Goal: Obtain resource: Obtain resource

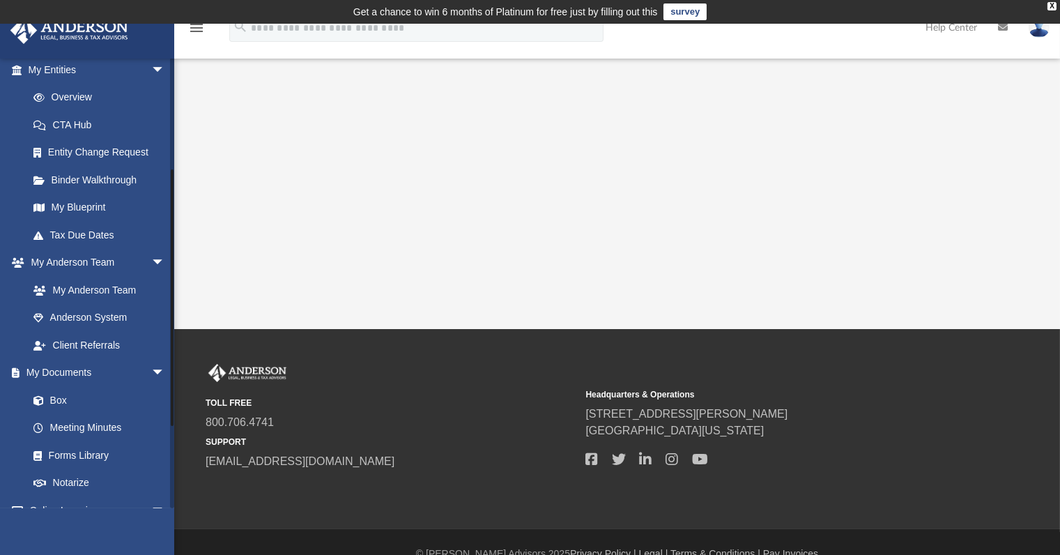
drag, startPoint x: 171, startPoint y: 266, endPoint x: 168, endPoint y: 385, distance: 118.6
click at [168, 384] on div "[EMAIL_ADDRESS][DOMAIN_NAME] Sign Out [EMAIL_ADDRESS][DOMAIN_NAME] Home Online …" at bounding box center [87, 283] width 174 height 450
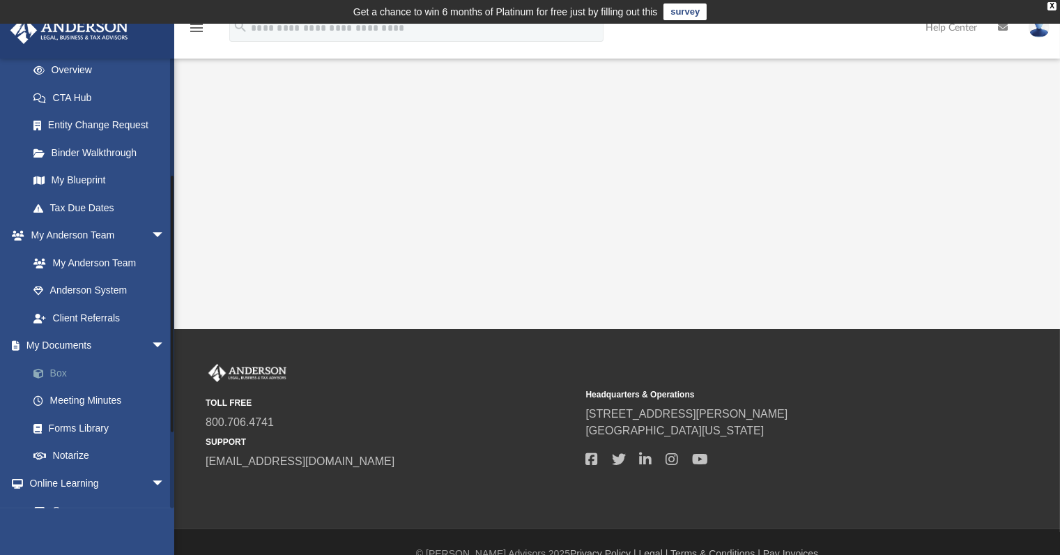
click at [63, 376] on link "Box" at bounding box center [103, 373] width 167 height 28
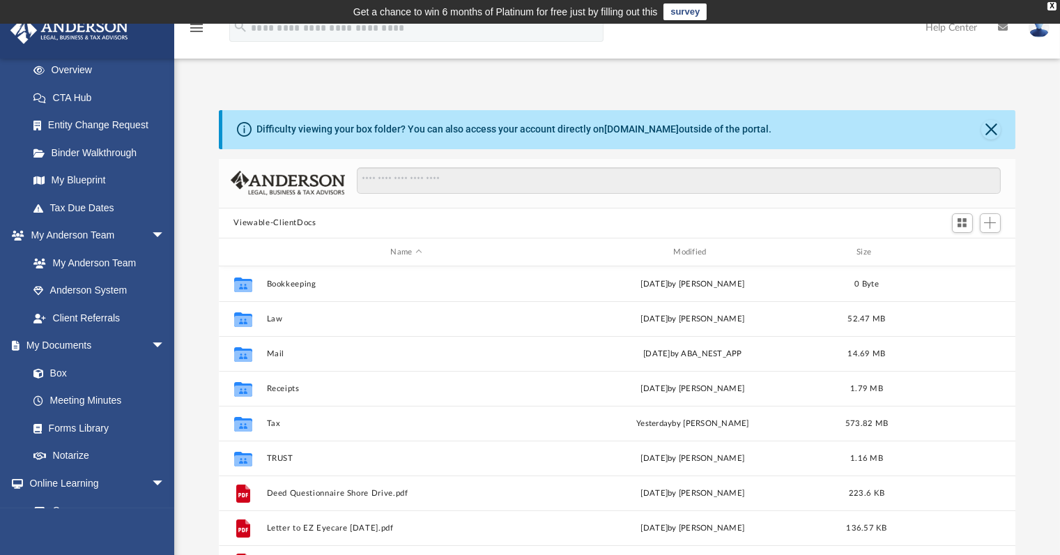
scroll to position [305, 786]
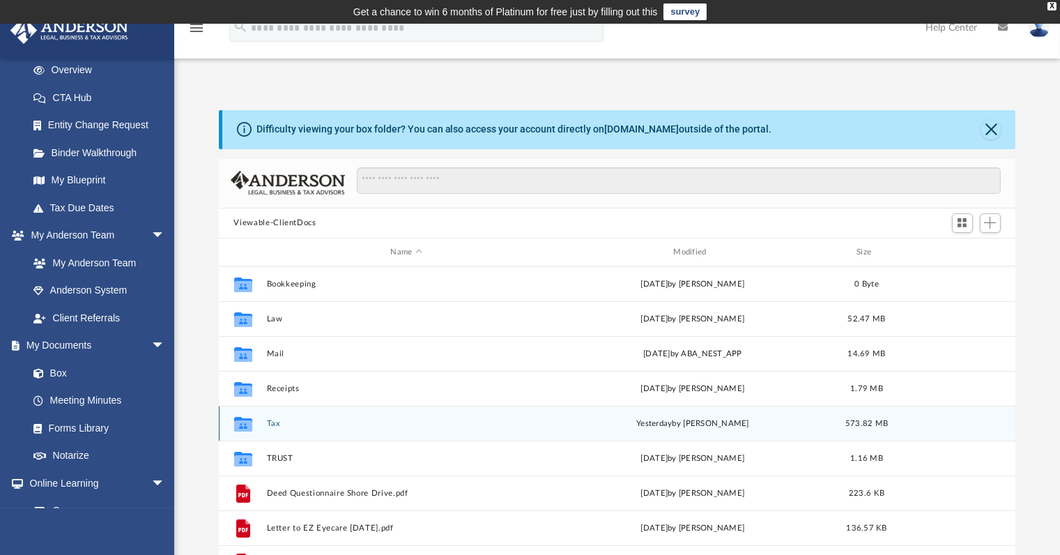
click at [267, 419] on button "Tax" at bounding box center [406, 423] width 280 height 9
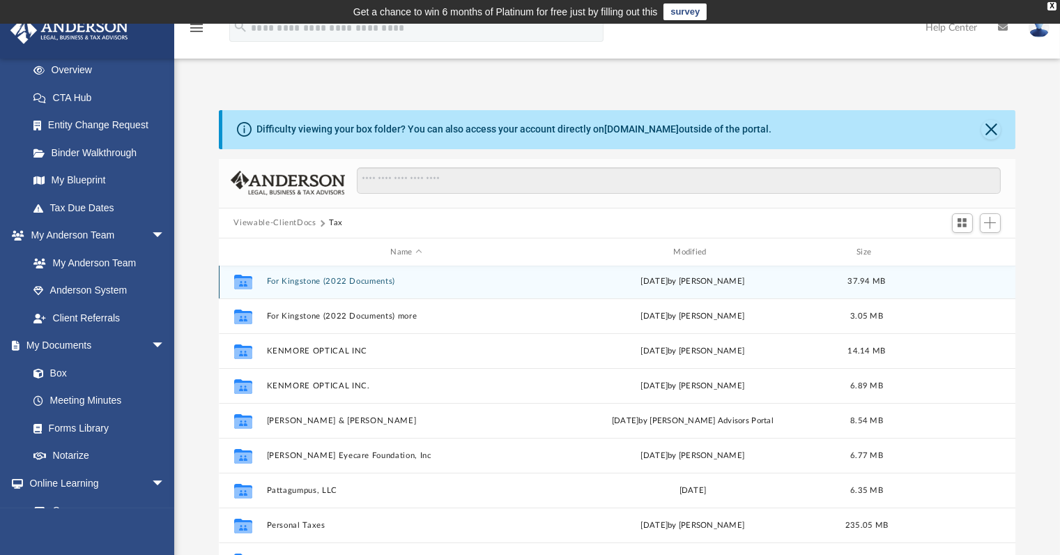
scroll to position [137, 0]
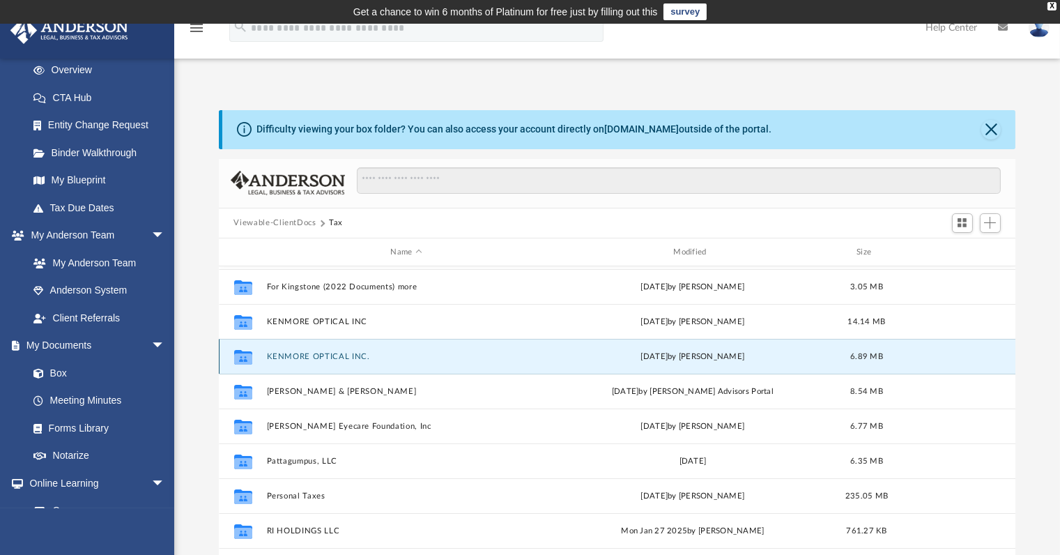
click at [343, 354] on button "KENMORE OPTICAL INC." at bounding box center [406, 356] width 280 height 9
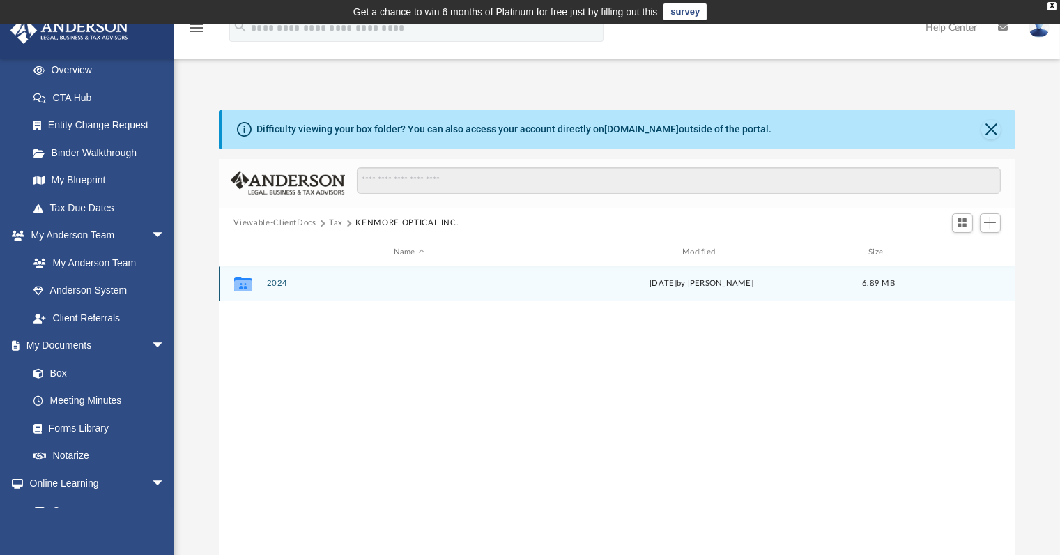
click at [274, 282] on button "2024" at bounding box center [409, 284] width 286 height 9
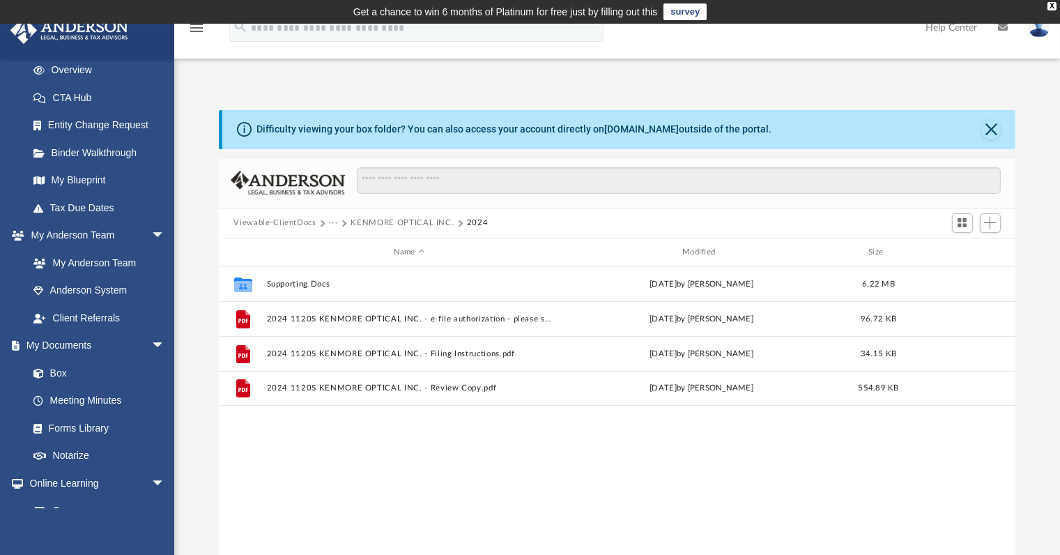
click at [415, 222] on button "KENMORE OPTICAL INC." at bounding box center [402, 223] width 103 height 13
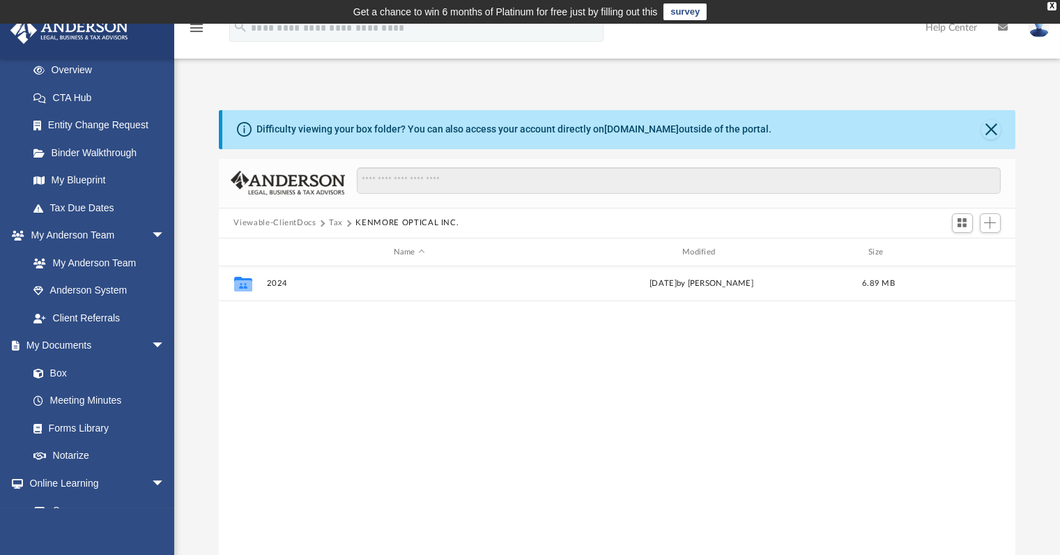
click at [333, 223] on button "Tax" at bounding box center [336, 223] width 14 height 13
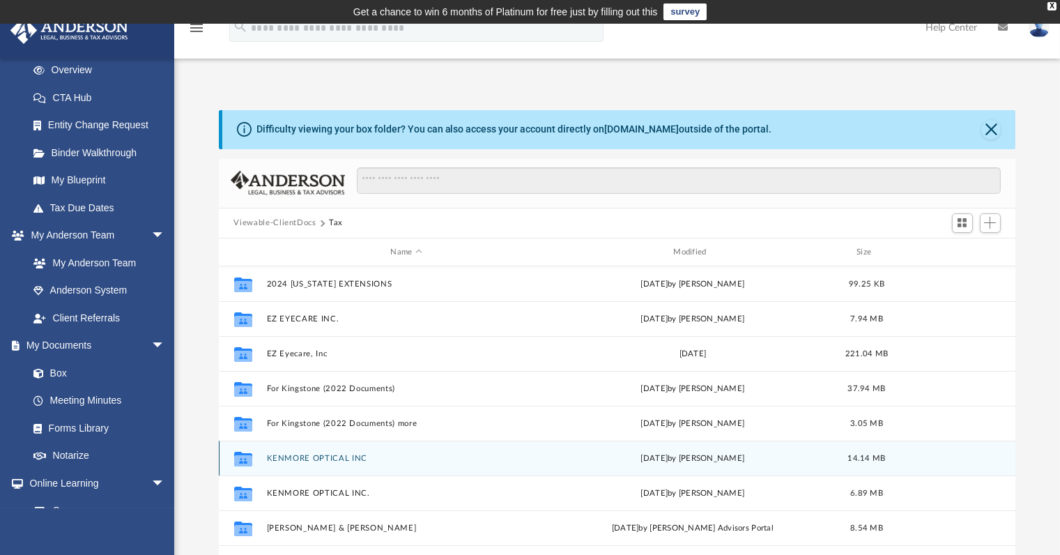
click at [326, 461] on button "KENMORE OPTICAL INC" at bounding box center [406, 458] width 280 height 9
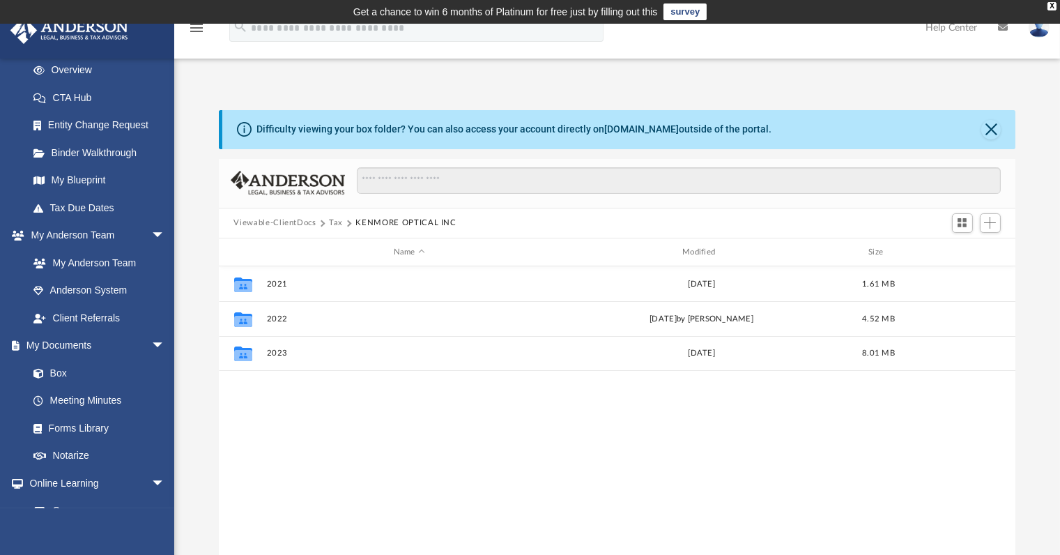
click at [335, 224] on button "Tax" at bounding box center [336, 223] width 14 height 13
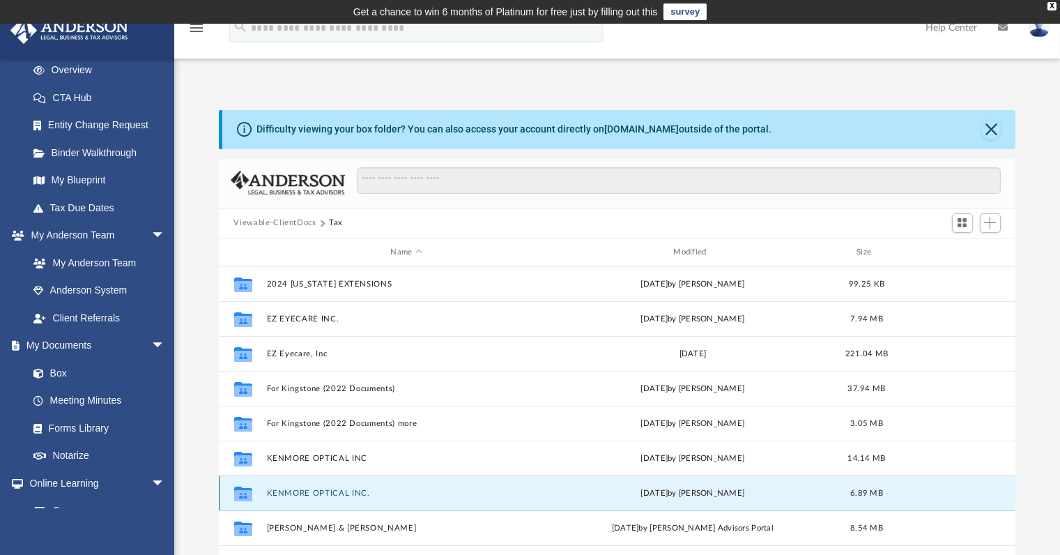
click at [310, 489] on button "KENMORE OPTICAL INC." at bounding box center [406, 493] width 280 height 9
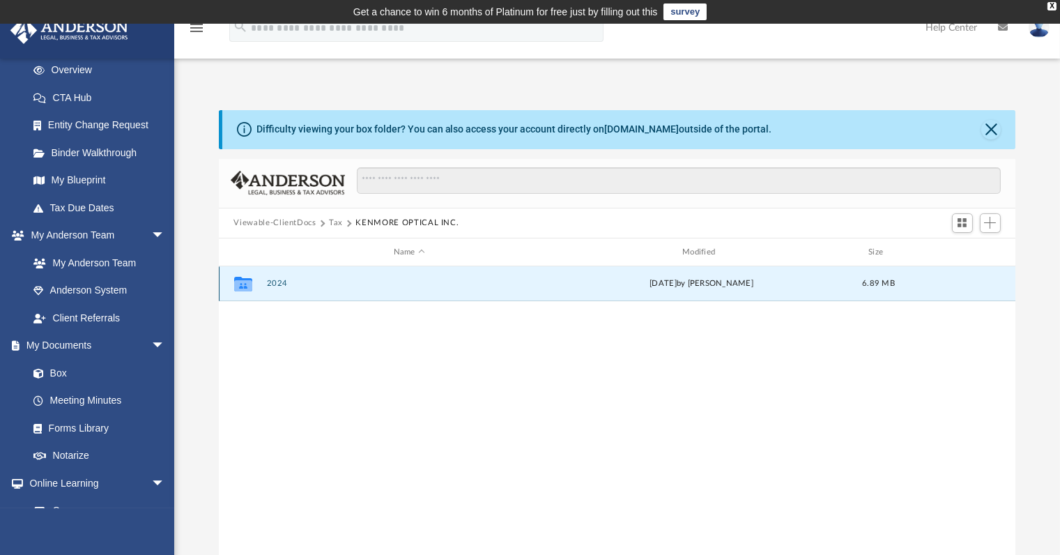
click at [273, 287] on button "2024" at bounding box center [409, 284] width 286 height 9
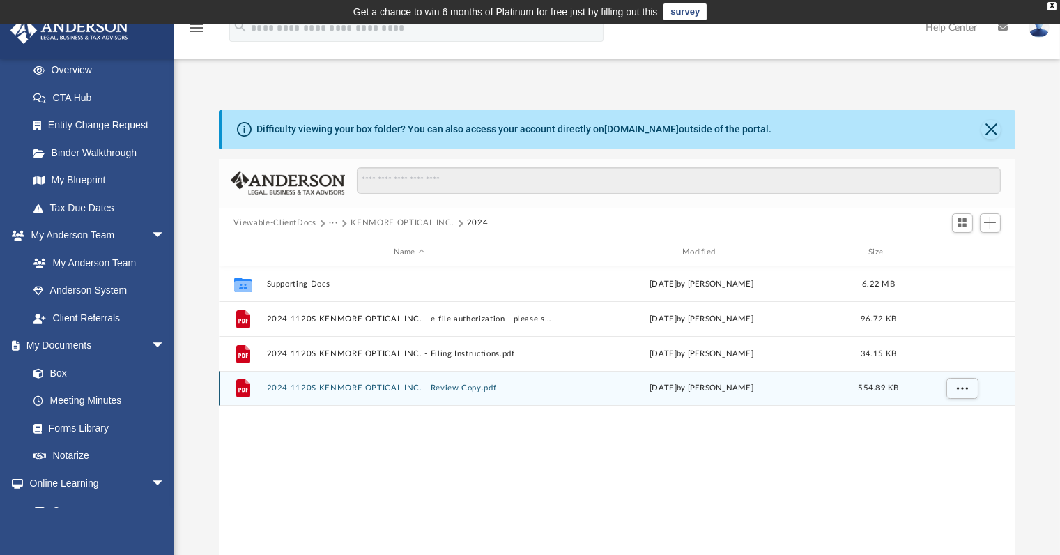
click at [377, 393] on div "File 2024 1120S KENMORE OPTICAL INC. - Review Copy.pdf [DATE] by [PERSON_NAME] …" at bounding box center [617, 388] width 797 height 35
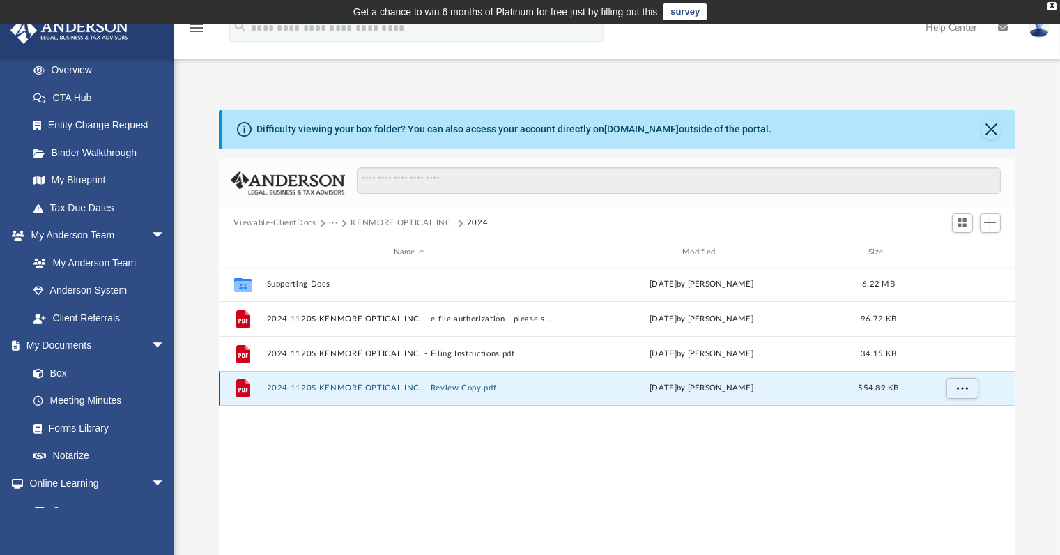
click at [394, 386] on button "2024 1120S KENMORE OPTICAL INC. - Review Copy.pdf" at bounding box center [409, 388] width 286 height 9
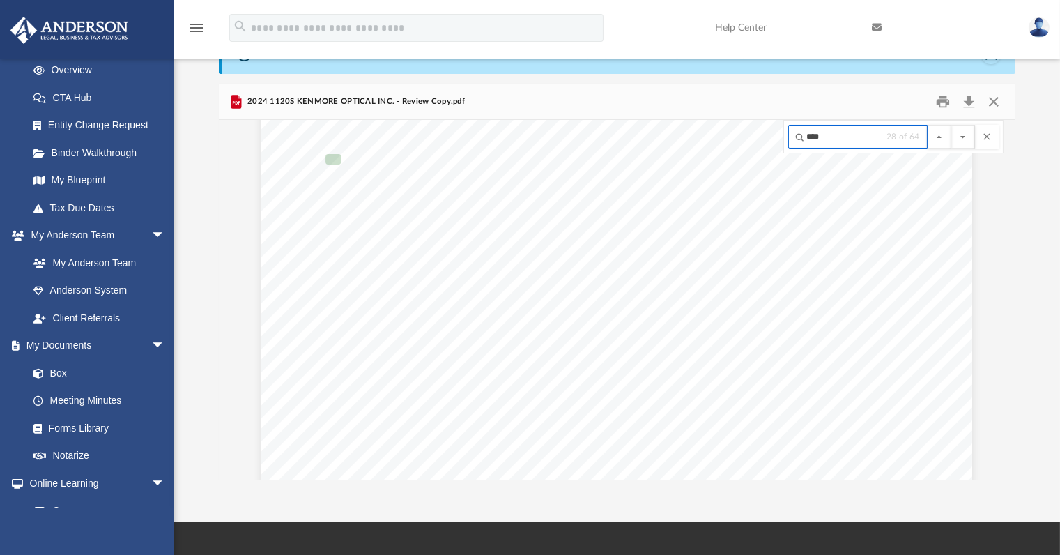
scroll to position [13238, 89]
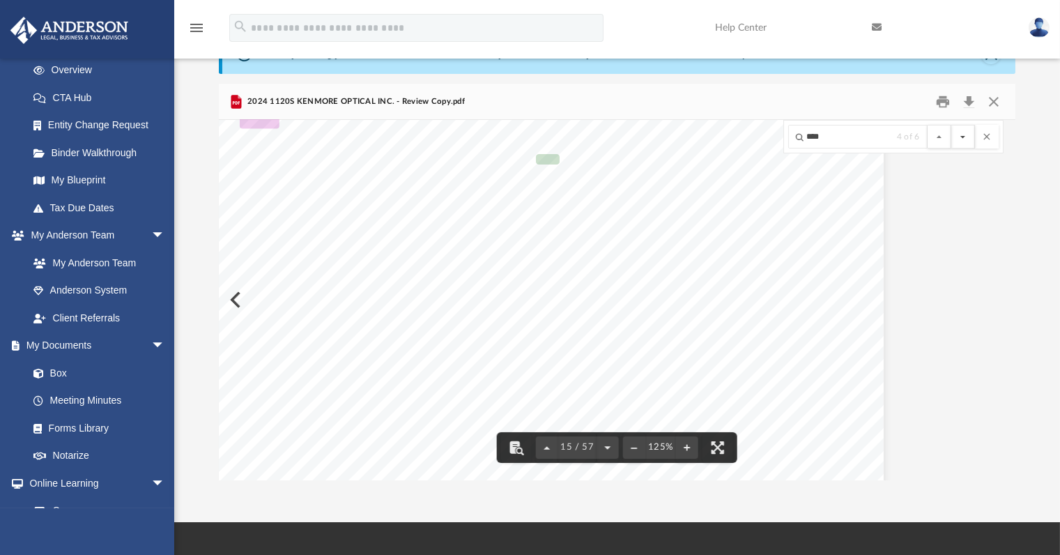
click at [961, 137] on button "File preview" at bounding box center [964, 137] width 24 height 24
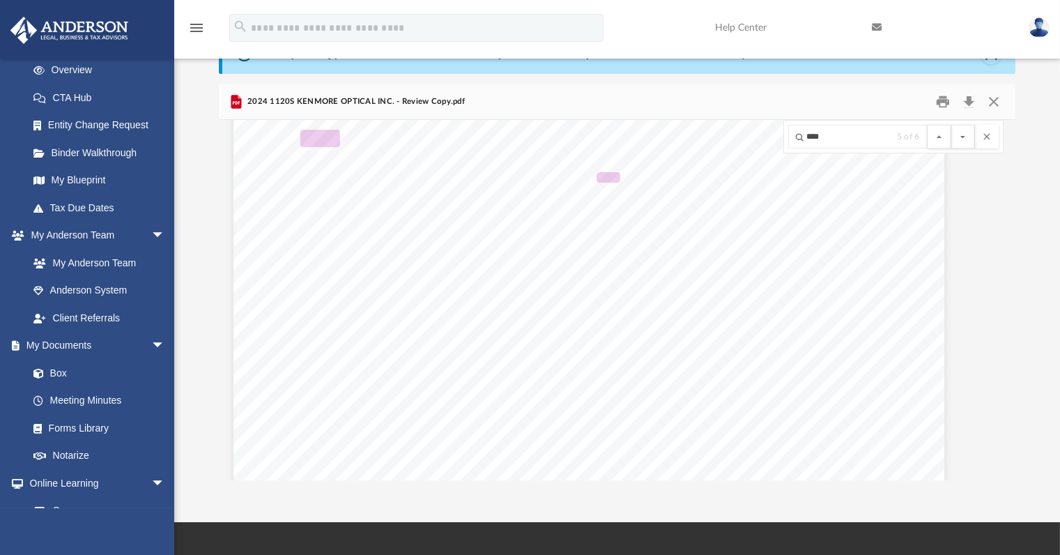
scroll to position [13220, 29]
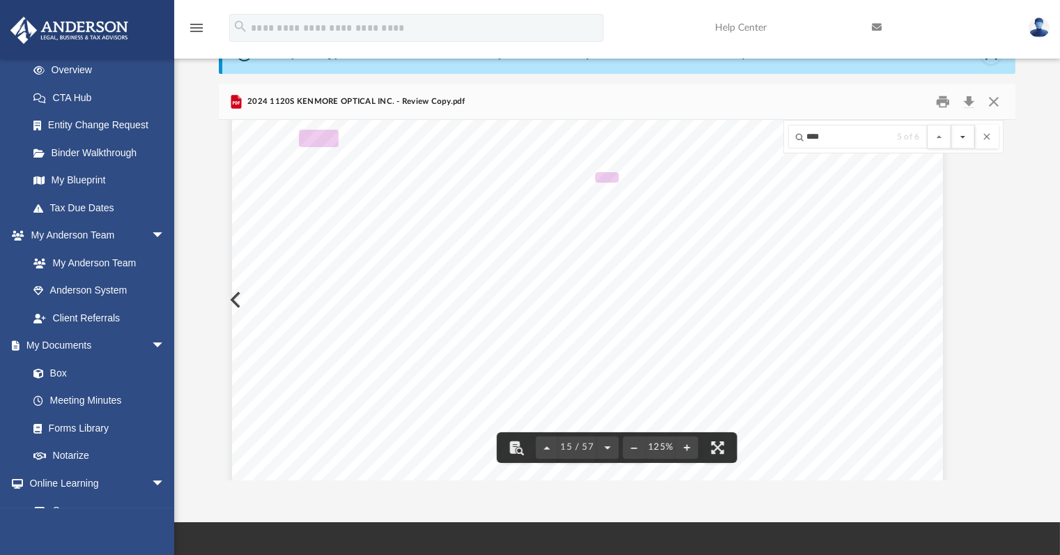
click at [965, 135] on button "File preview" at bounding box center [964, 137] width 24 height 24
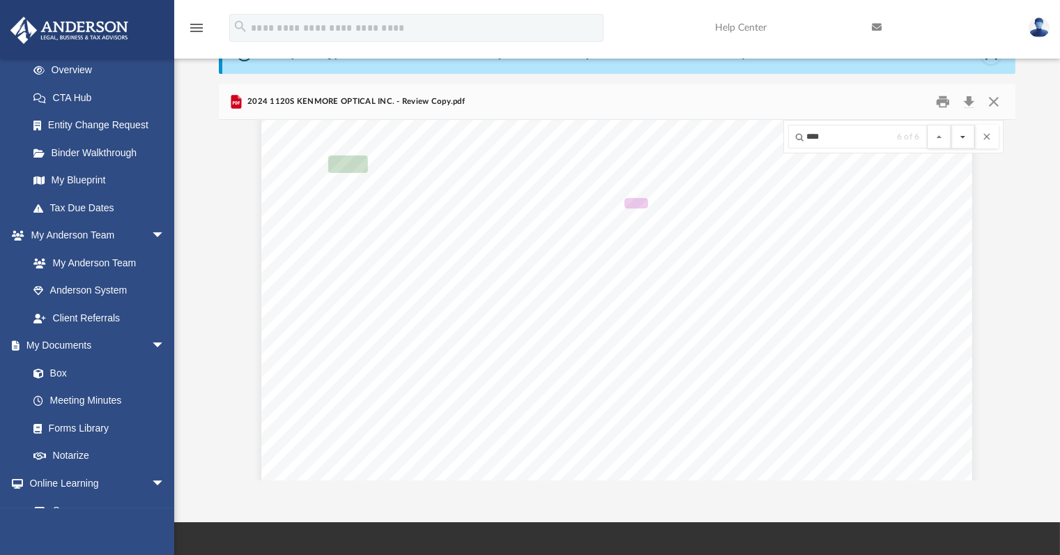
click at [965, 135] on button "File preview" at bounding box center [964, 137] width 24 height 24
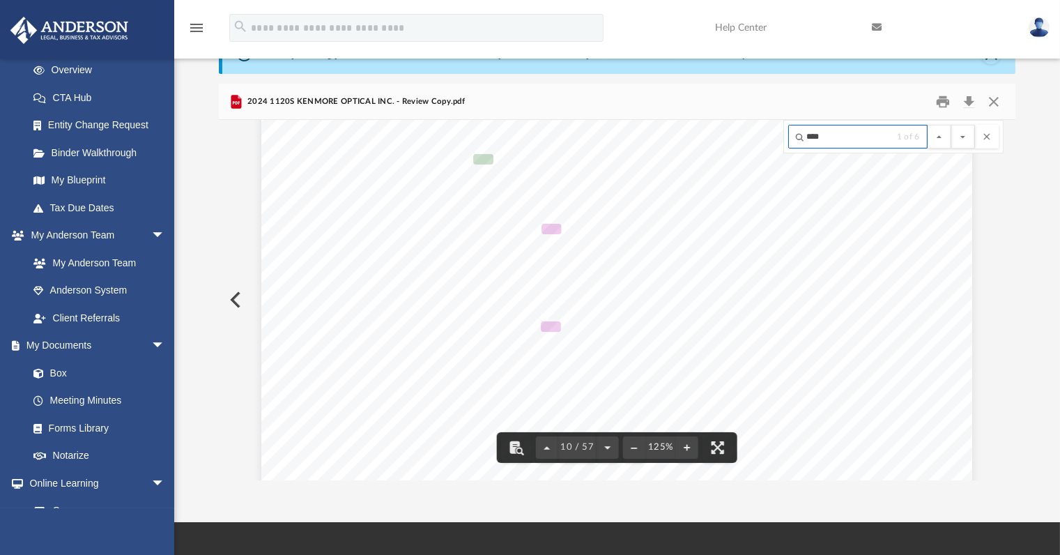
click at [862, 138] on input "****" at bounding box center [857, 137] width 139 height 24
click at [967, 137] on button "File preview" at bounding box center [964, 137] width 24 height 24
click at [963, 136] on button "File preview" at bounding box center [964, 137] width 24 height 24
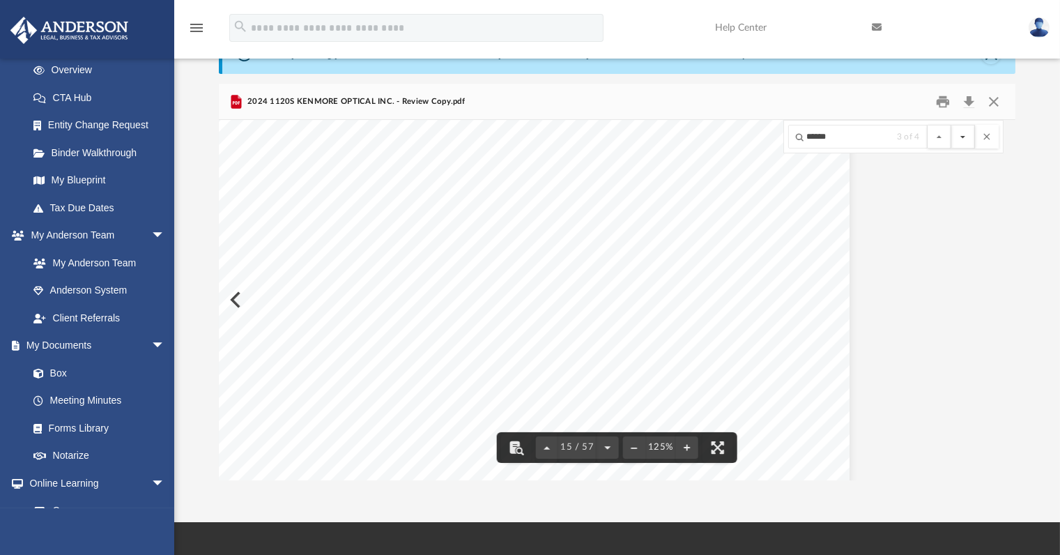
click at [969, 135] on button "File preview" at bounding box center [964, 137] width 24 height 24
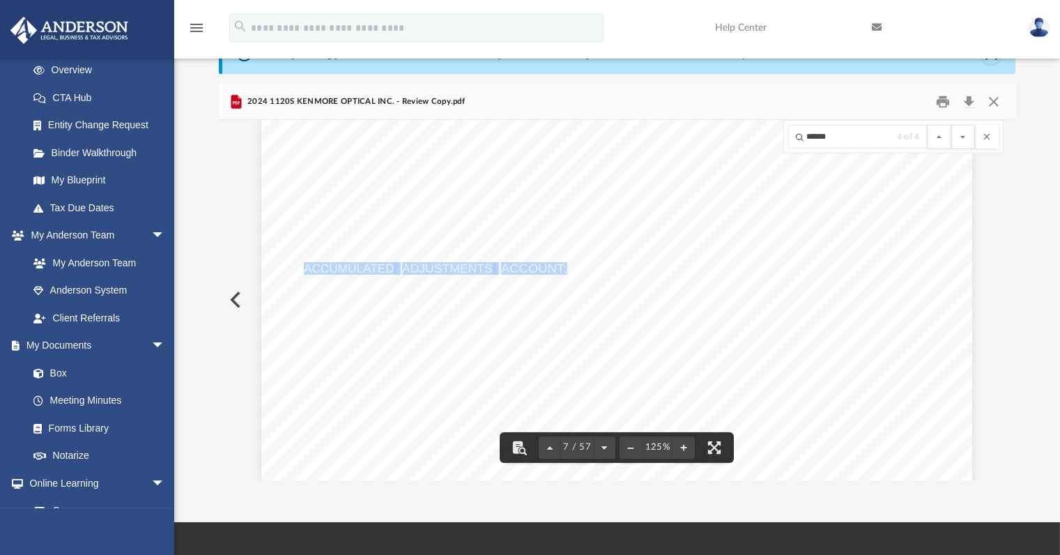
drag, startPoint x: 560, startPoint y: 266, endPoint x: 300, endPoint y: 262, distance: 260.7
click at [300, 262] on div "412841 [DATE] Increase (Decrease) Description Prior Year Current Year Name Empl…" at bounding box center [616, 316] width 711 height 920
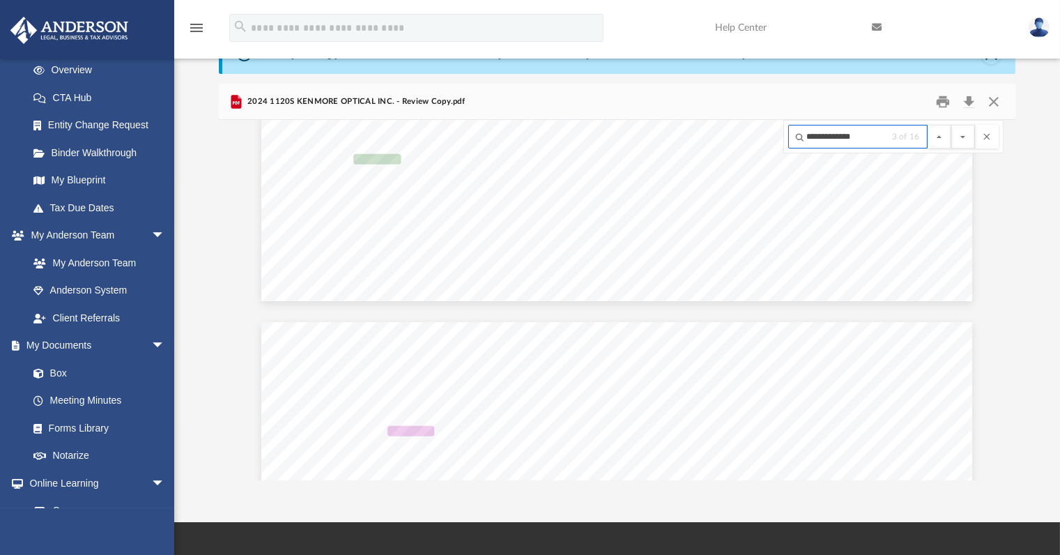
scroll to position [11101, 0]
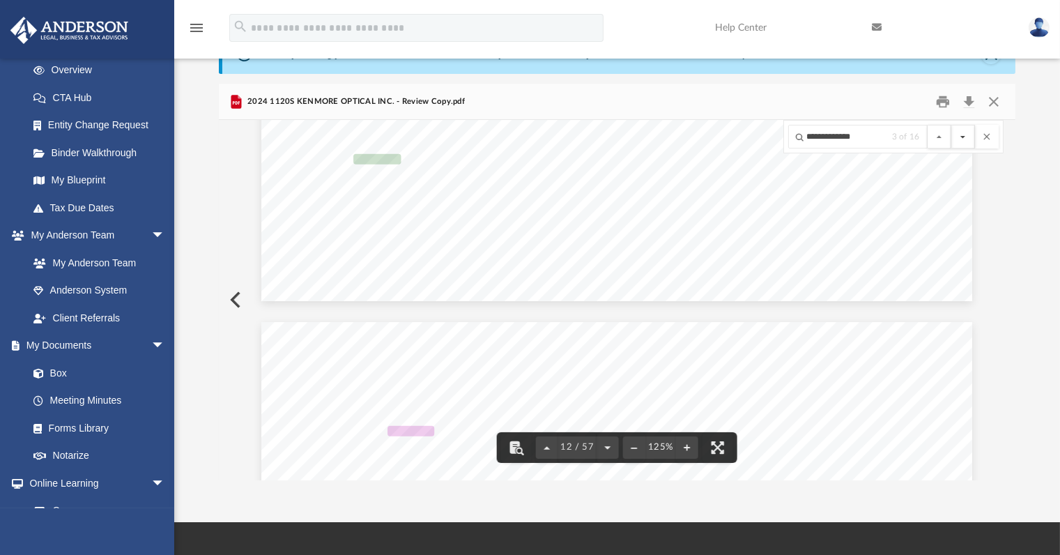
click at [961, 135] on button "File preview" at bounding box center [964, 137] width 24 height 24
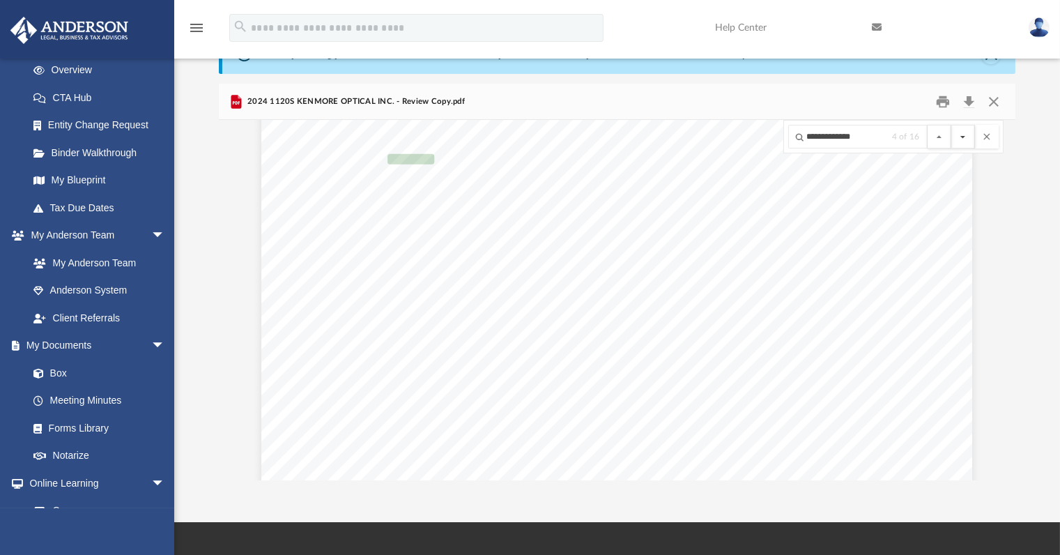
click at [961, 135] on button "File preview" at bounding box center [964, 137] width 24 height 24
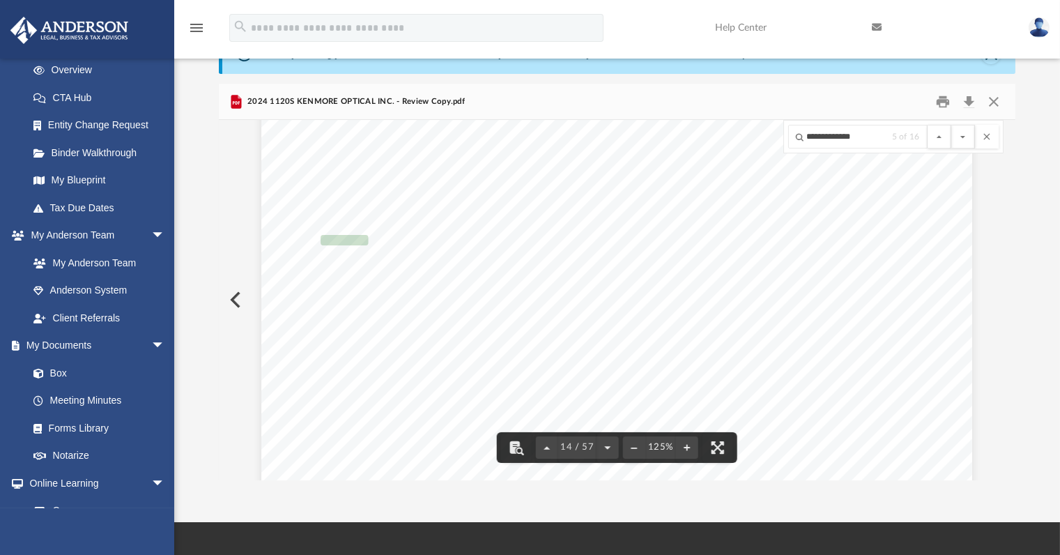
scroll to position [12525, 0]
click at [961, 136] on button "File preview" at bounding box center [964, 137] width 24 height 24
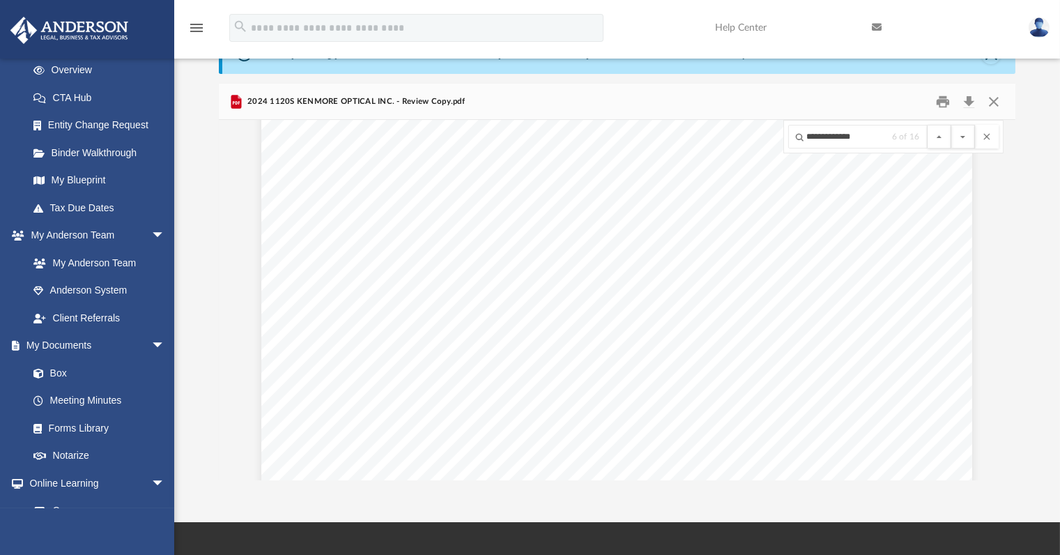
scroll to position [5874, 0]
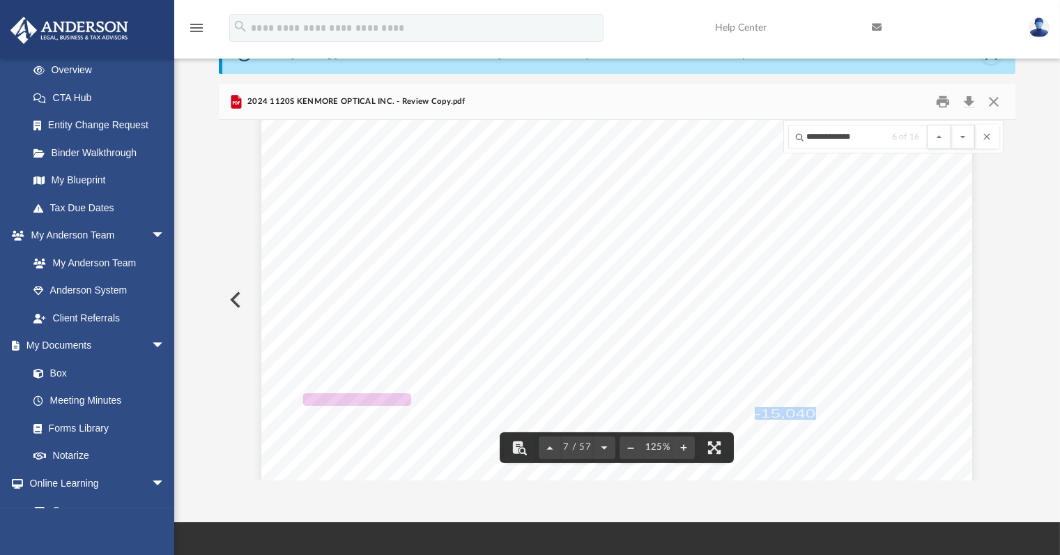
drag, startPoint x: 806, startPoint y: 412, endPoint x: 749, endPoint y: 408, distance: 56.6
click at [755, 408] on span "-15,040." at bounding box center [788, 413] width 66 height 11
click at [864, 138] on input "**********" at bounding box center [857, 137] width 139 height 24
click at [963, 142] on button "File preview" at bounding box center [964, 137] width 24 height 24
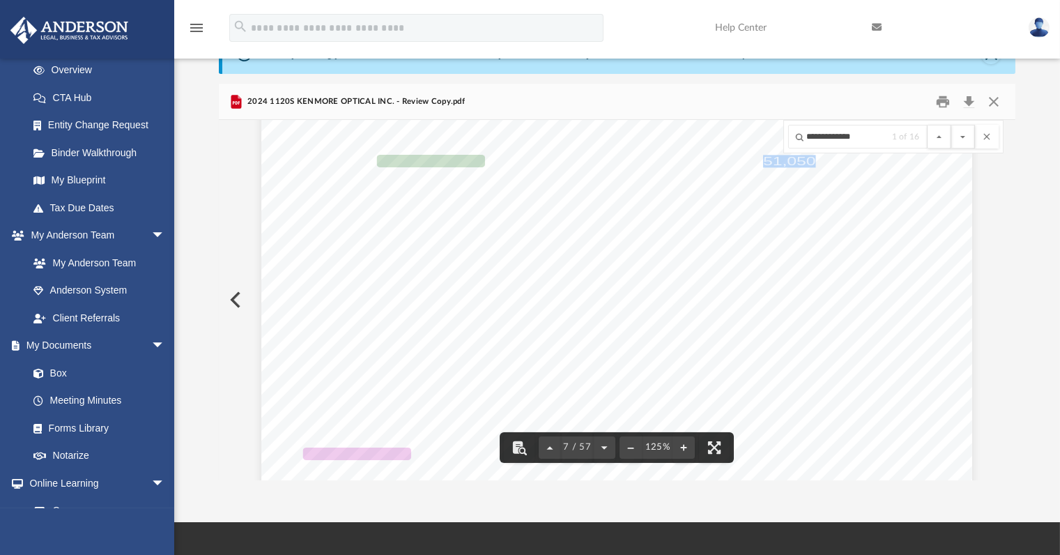
drag, startPoint x: 800, startPoint y: 158, endPoint x: 759, endPoint y: 158, distance: 41.1
click at [763, 158] on span "51,050." at bounding box center [792, 160] width 58 height 11
click at [989, 135] on button "File preview" at bounding box center [987, 137] width 24 height 24
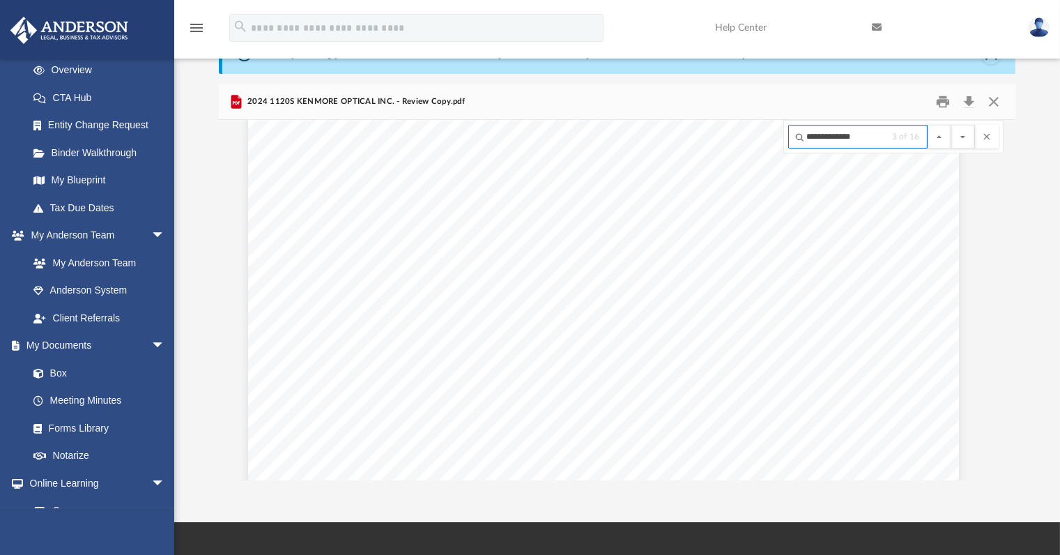
scroll to position [11101, 0]
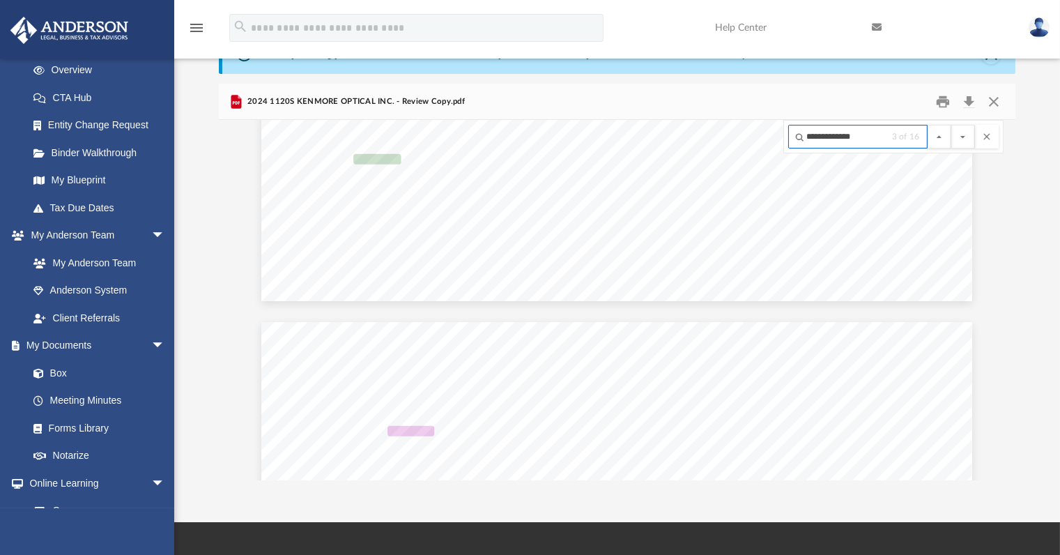
paste input "Search input"
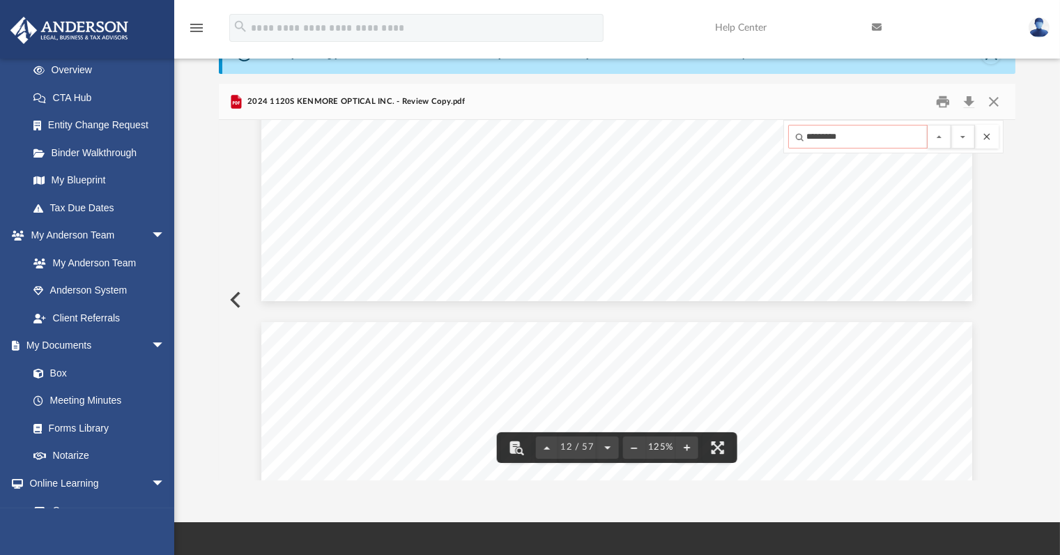
click at [988, 135] on button "File preview" at bounding box center [987, 137] width 24 height 24
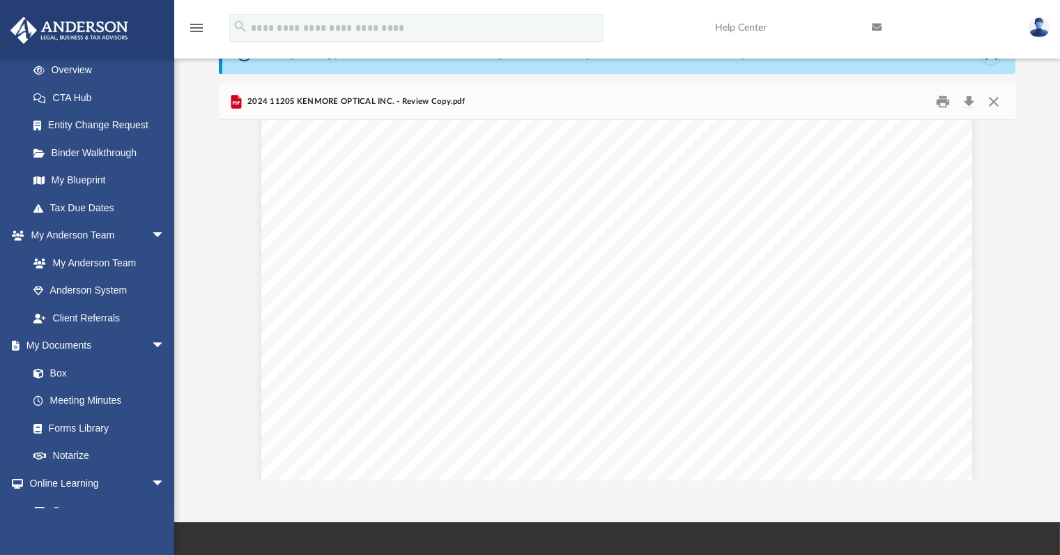
scroll to position [4988, 0]
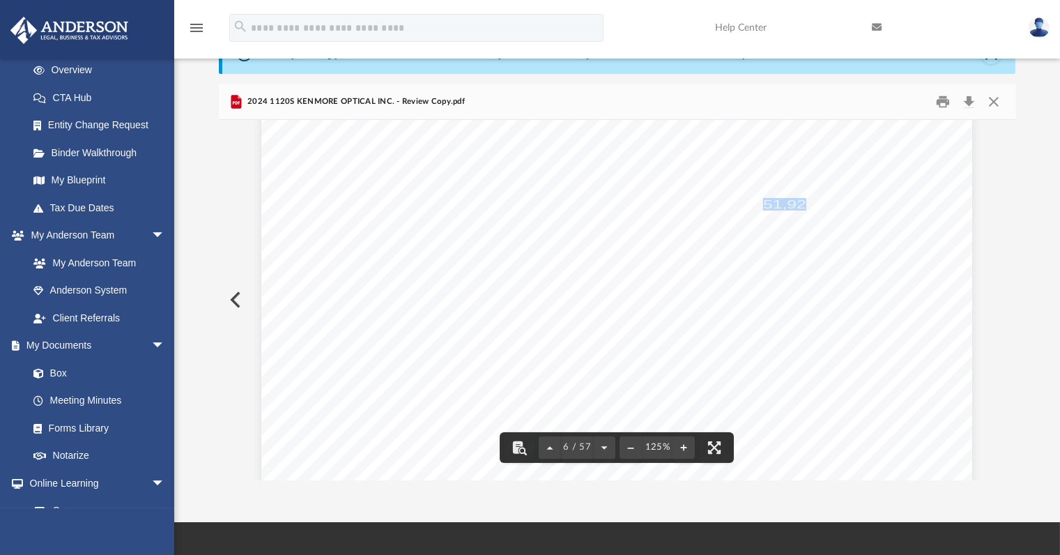
drag, startPoint x: 803, startPoint y: 203, endPoint x: 759, endPoint y: 203, distance: 43.9
click at [763, 203] on span "51,924." at bounding box center [792, 204] width 58 height 11
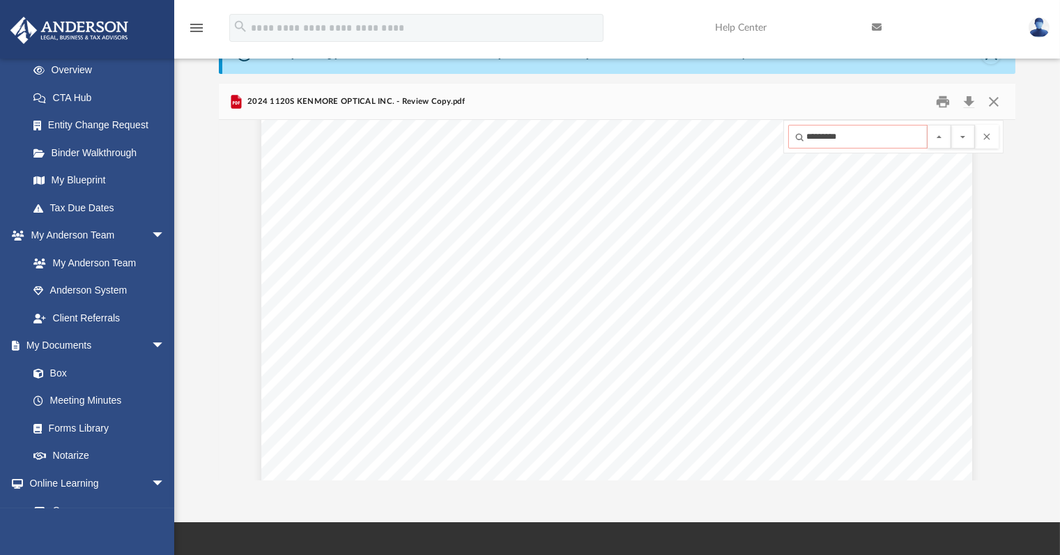
paste input "Search input"
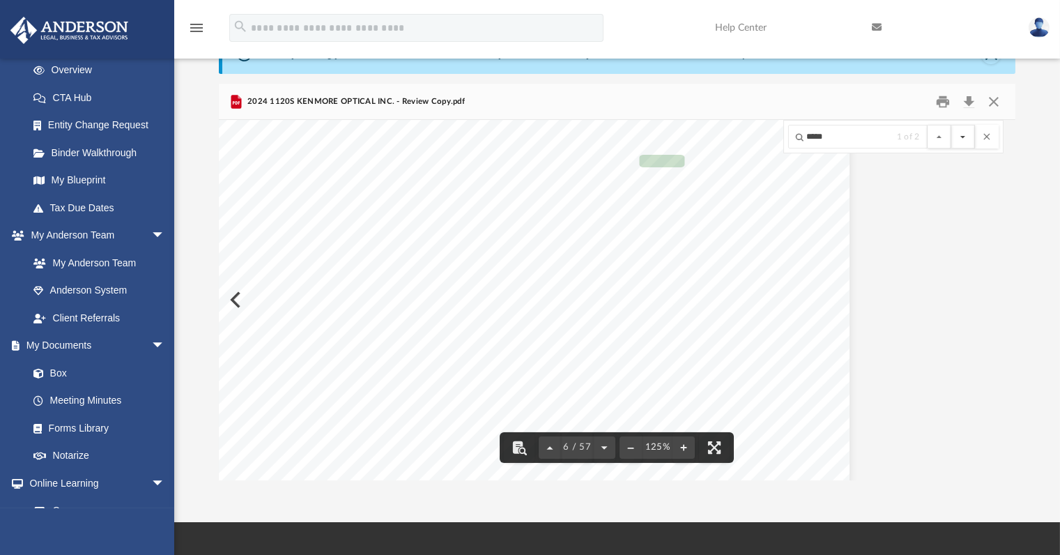
click at [965, 137] on button "File preview" at bounding box center [964, 137] width 24 height 24
click at [944, 197] on div "REVIEW COPY 400061 [DATE] Prepared for: Prepared by: Filing Instructions KENMOR…" at bounding box center [617, 300] width 797 height 360
click at [990, 130] on button "File preview" at bounding box center [987, 137] width 24 height 24
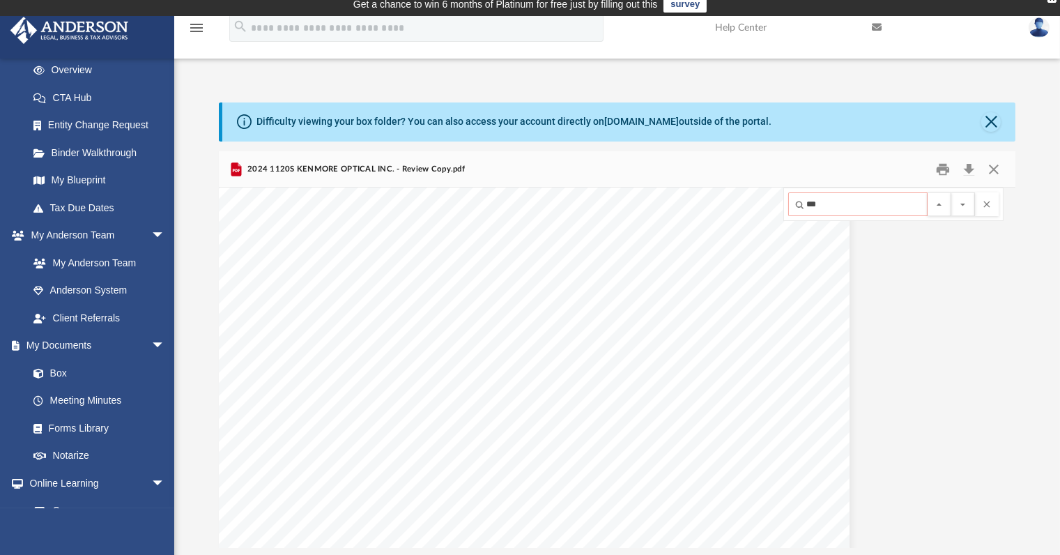
scroll to position [20389, 134]
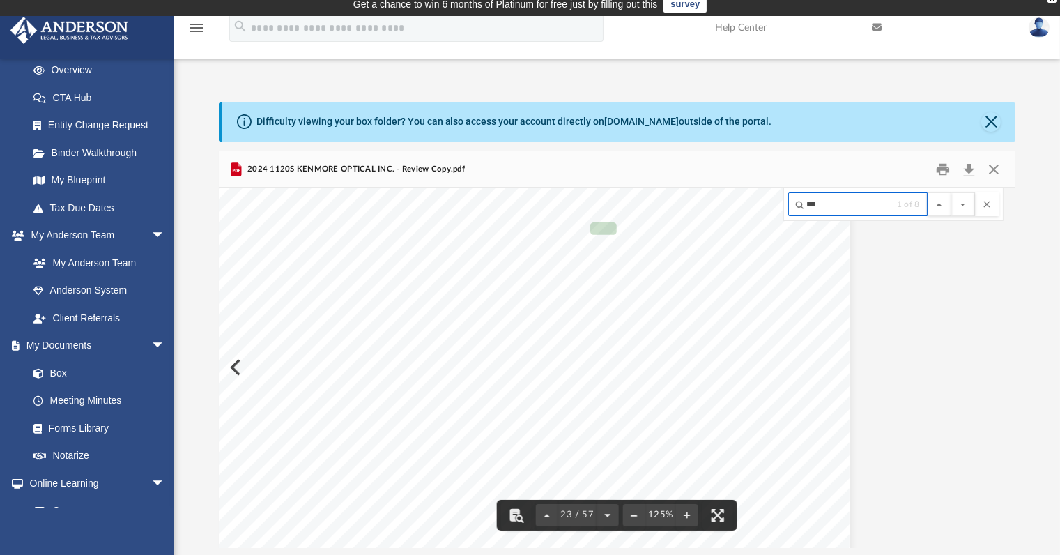
type input "***"
click at [985, 203] on button "File preview" at bounding box center [987, 204] width 24 height 24
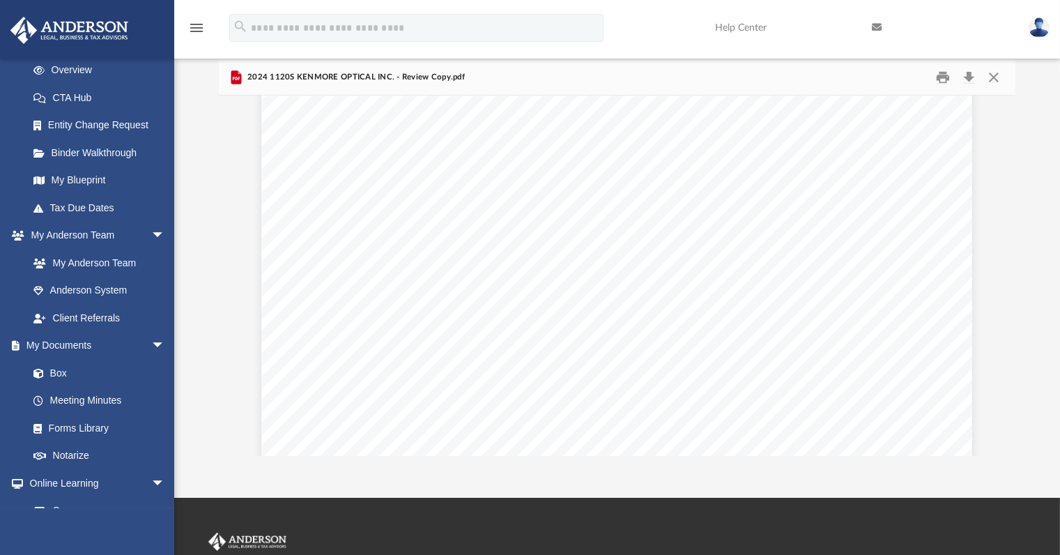
scroll to position [110, 0]
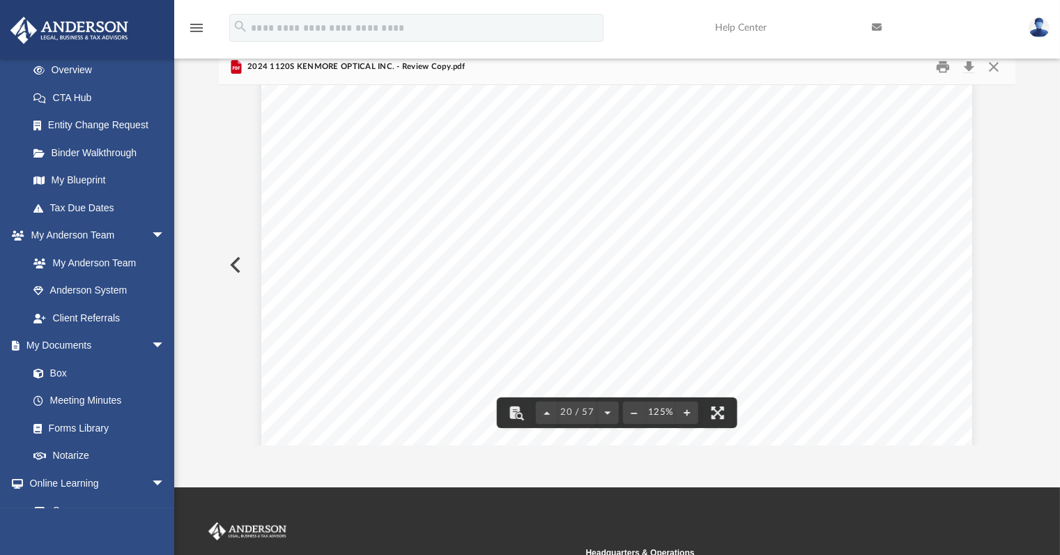
click at [863, 255] on div "REVIEW COPY }}}}}}}}}}}}}}}}}}}} }}}}}}}}}} KENMORE OPTICAL INC. [US_EMPLOYER_I…" at bounding box center [616, 297] width 711 height 920
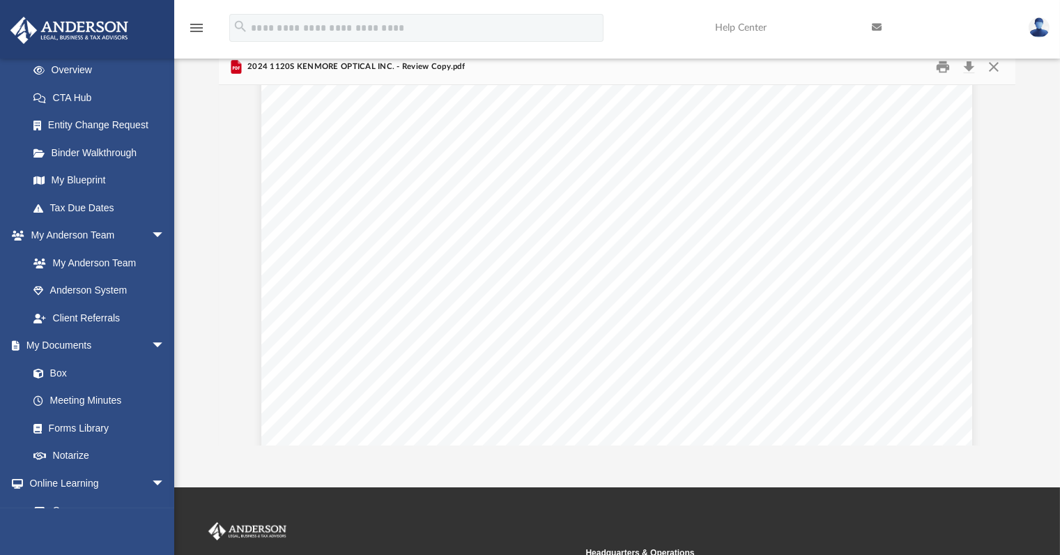
scroll to position [0, 0]
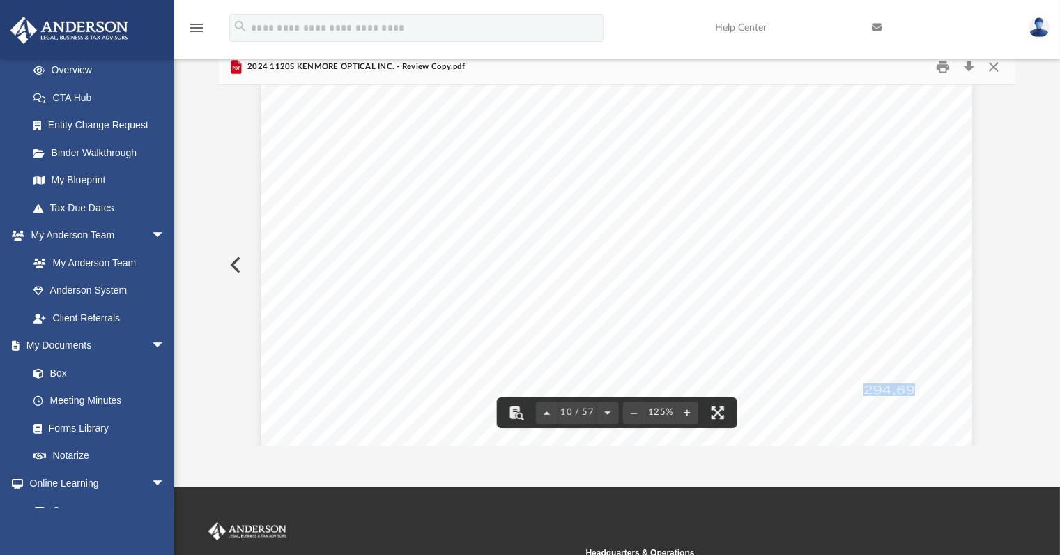
drag, startPoint x: 914, startPoint y: 390, endPoint x: 860, endPoint y: 389, distance: 54.4
click at [864, 389] on span "294,697." at bounding box center [897, 389] width 66 height 11
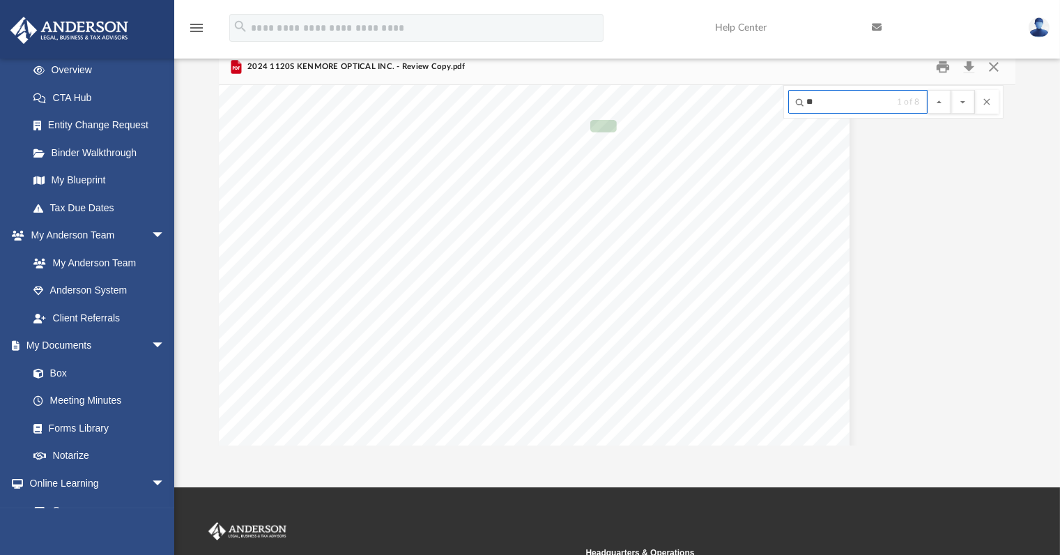
scroll to position [20687, 134]
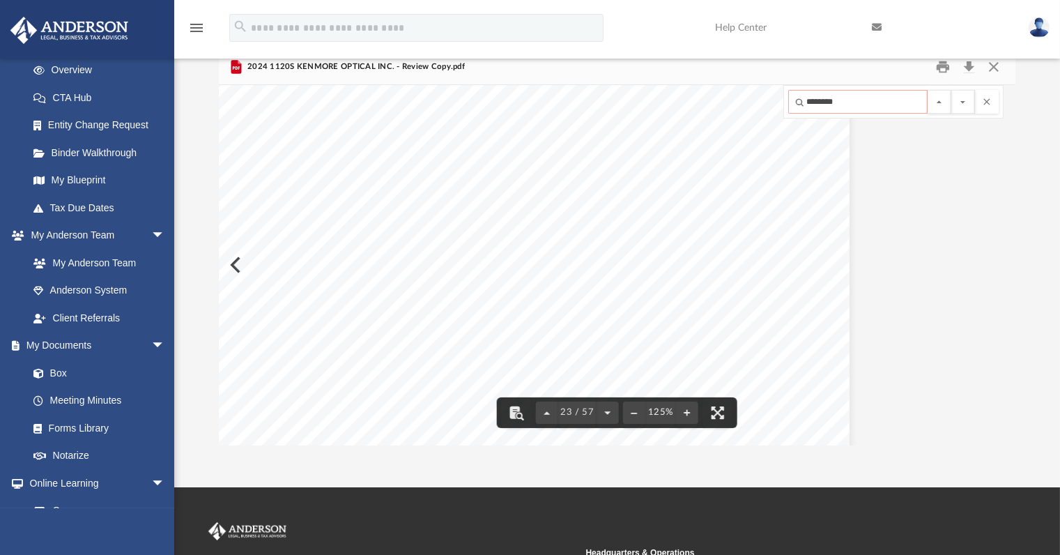
drag, startPoint x: 851, startPoint y: 103, endPoint x: 784, endPoint y: 103, distance: 67.6
click at [783, 103] on div "REVIEW COPY September 8, 2025 KENMORE OPTICAL INC. 1018 BEACON STREET, SUITE 10…" at bounding box center [617, 265] width 797 height 360
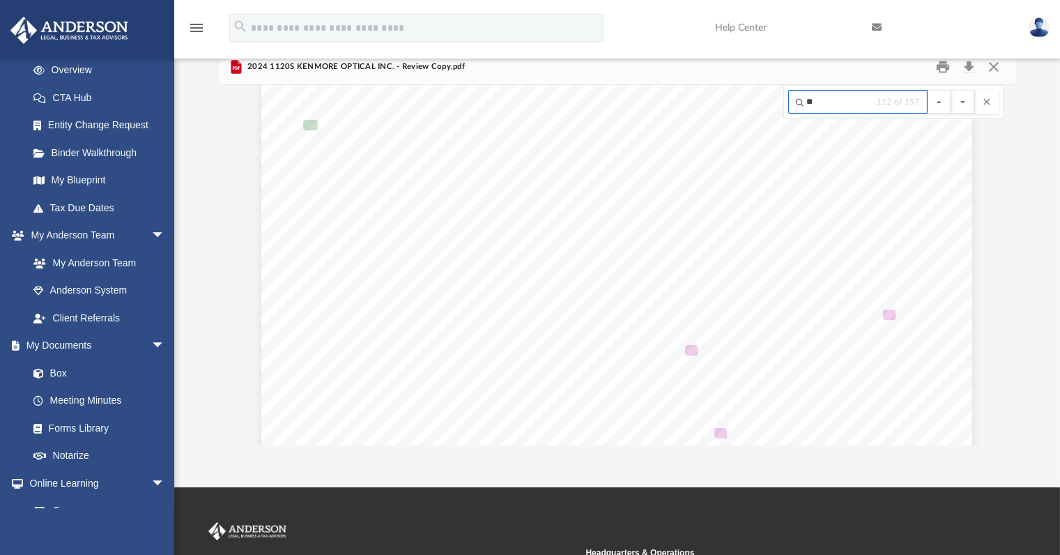
scroll to position [29788, 0]
type input "*"
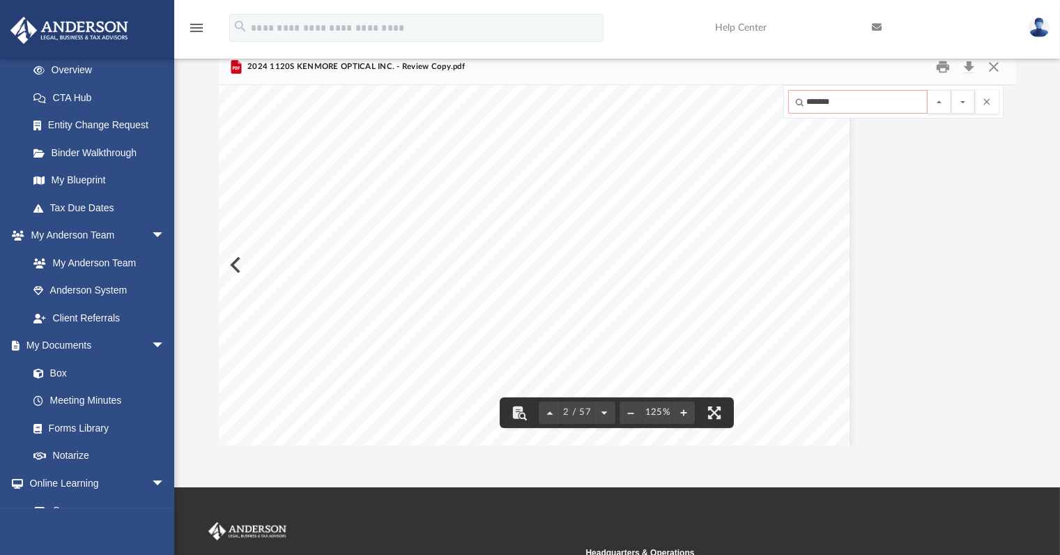
scroll to position [1083, 134]
click at [988, 105] on button "File preview" at bounding box center [987, 102] width 24 height 24
click at [968, 105] on button "File preview" at bounding box center [964, 102] width 24 height 24
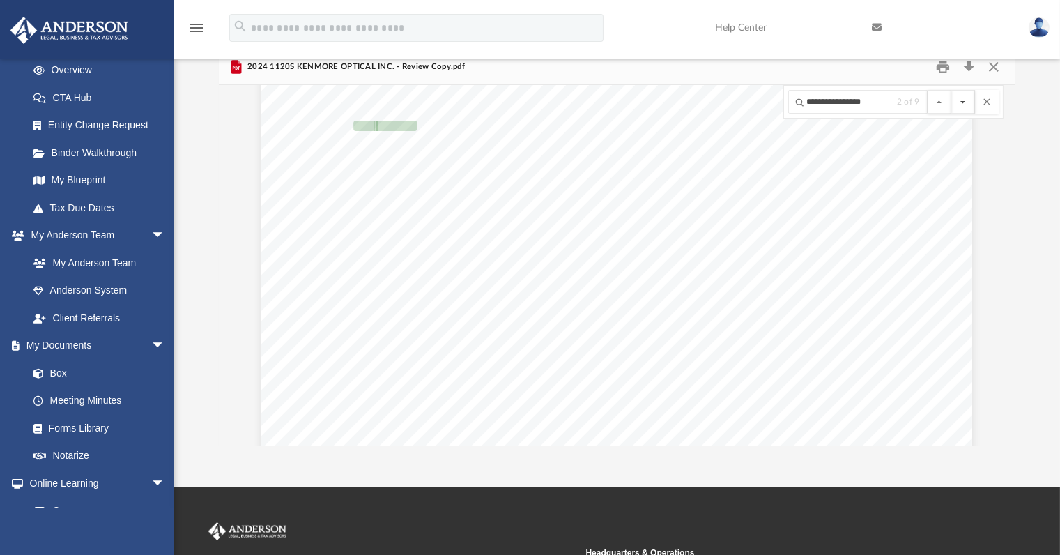
click at [968, 105] on button "File preview" at bounding box center [964, 102] width 24 height 24
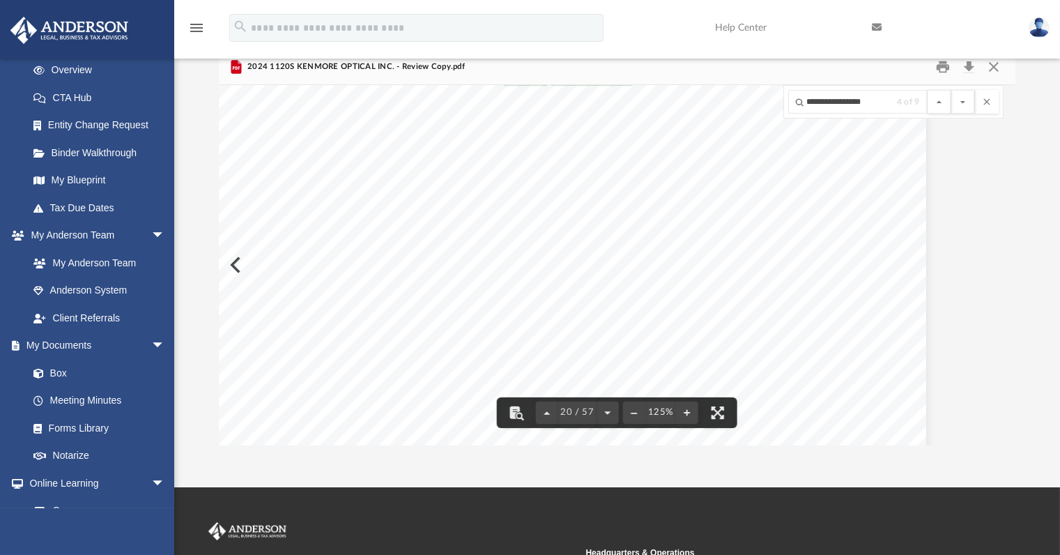
scroll to position [17906, 46]
drag, startPoint x: 877, startPoint y: 101, endPoint x: 752, endPoint y: 100, distance: 124.8
click at [752, 100] on div "REVIEW COPY September 8, 2025 KENMORE OPTICAL INC. 1018 BEACON STREET, SUITE 10…" at bounding box center [617, 265] width 797 height 360
drag, startPoint x: 878, startPoint y: 103, endPoint x: 789, endPoint y: 101, distance: 88.6
click at [787, 102] on div "**********" at bounding box center [894, 101] width 220 height 33
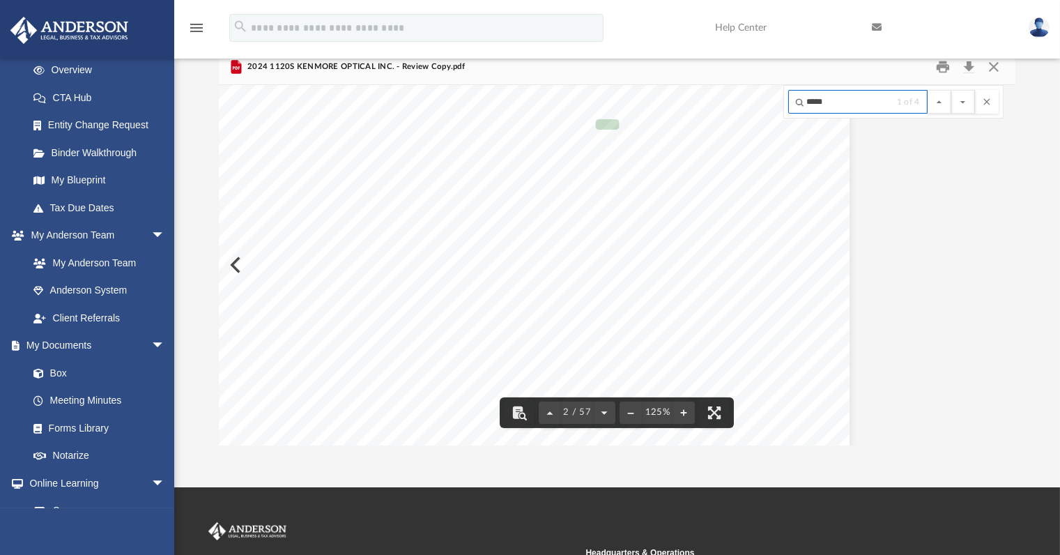
scroll to position [963, 134]
drag, startPoint x: 848, startPoint y: 101, endPoint x: 769, endPoint y: 98, distance: 78.8
click at [770, 101] on div "REVIEW COPY CLIENT'S COPY Caution: Forms printed from within Adobe Acrobat prod…" at bounding box center [617, 265] width 797 height 360
type input "*****"
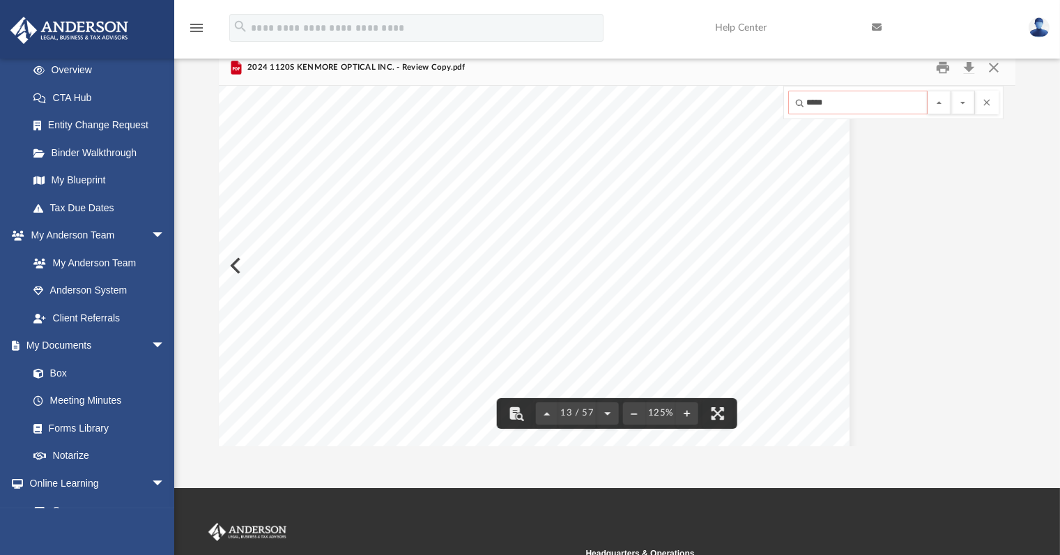
scroll to position [0, 0]
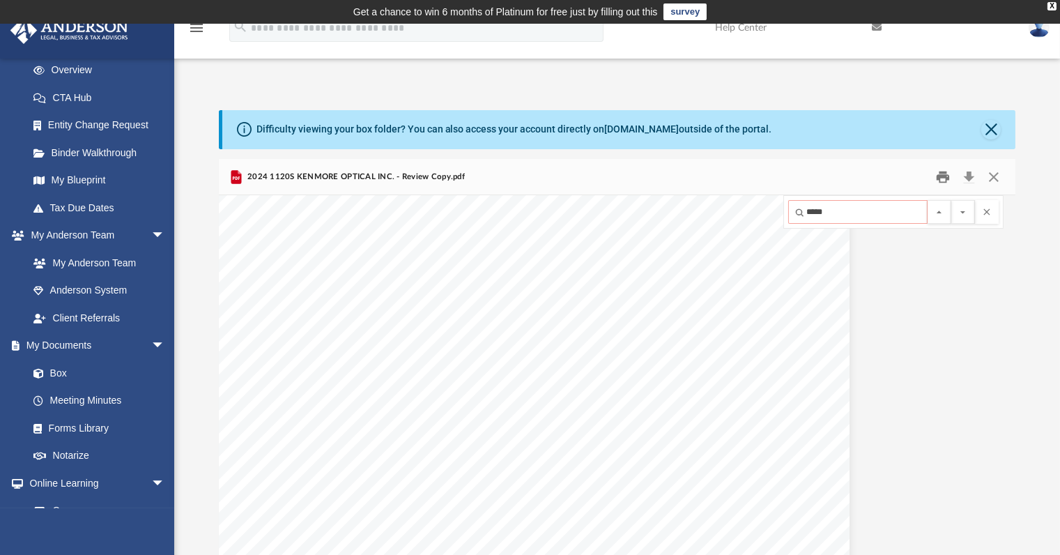
click at [944, 176] on button "Print" at bounding box center [943, 177] width 28 height 22
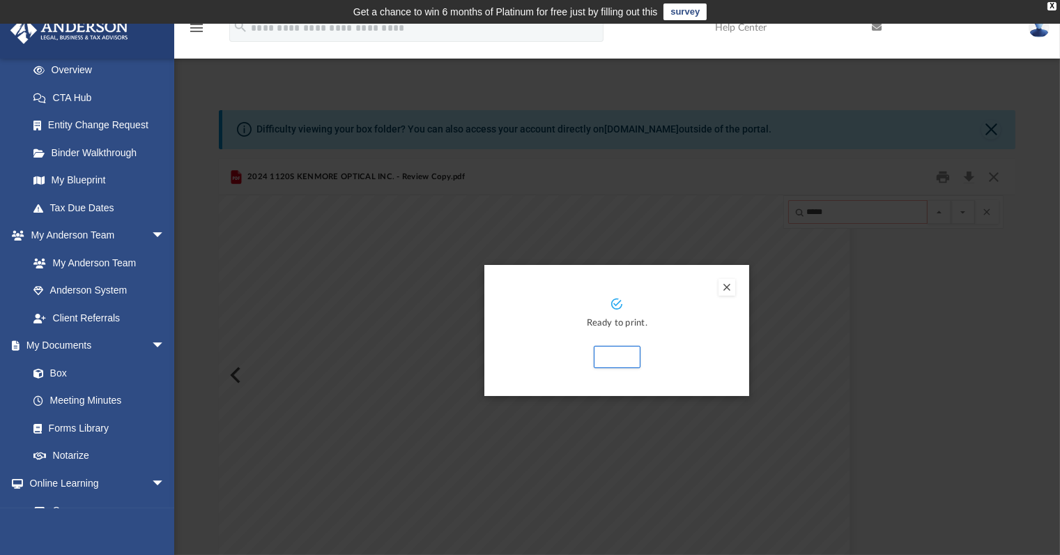
click at [726, 285] on button "Preview" at bounding box center [727, 287] width 17 height 17
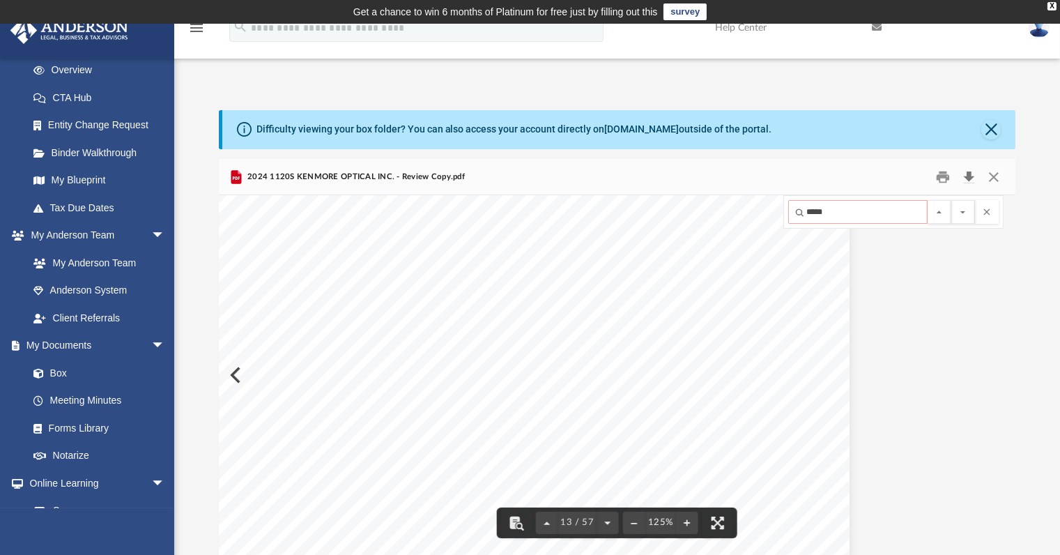
click at [972, 174] on button "Download" at bounding box center [969, 177] width 25 height 22
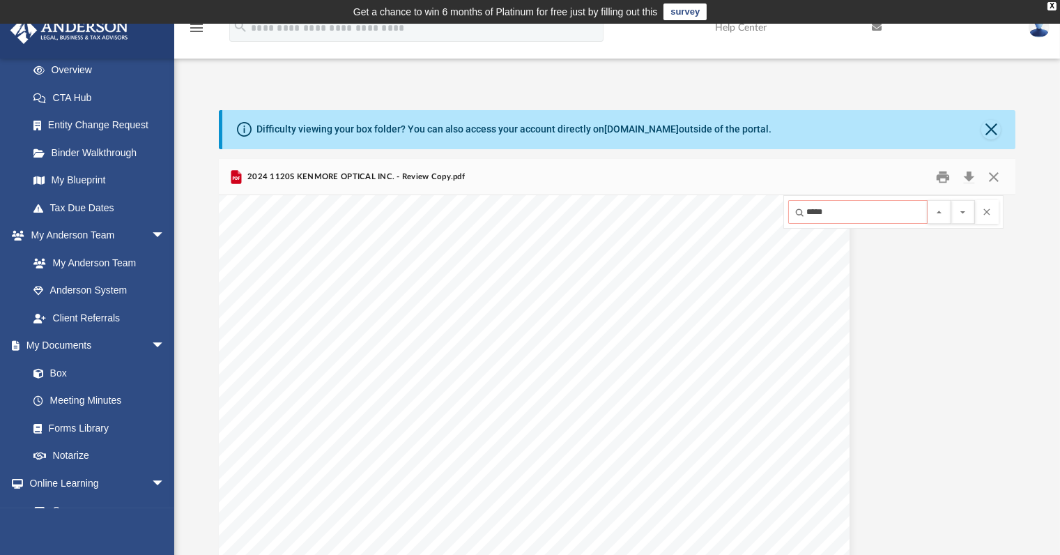
click at [1031, 121] on div "Difficulty viewing your box folder? You can also access your account directly o…" at bounding box center [617, 332] width 886 height 445
click at [991, 125] on button "Close" at bounding box center [992, 130] width 20 height 20
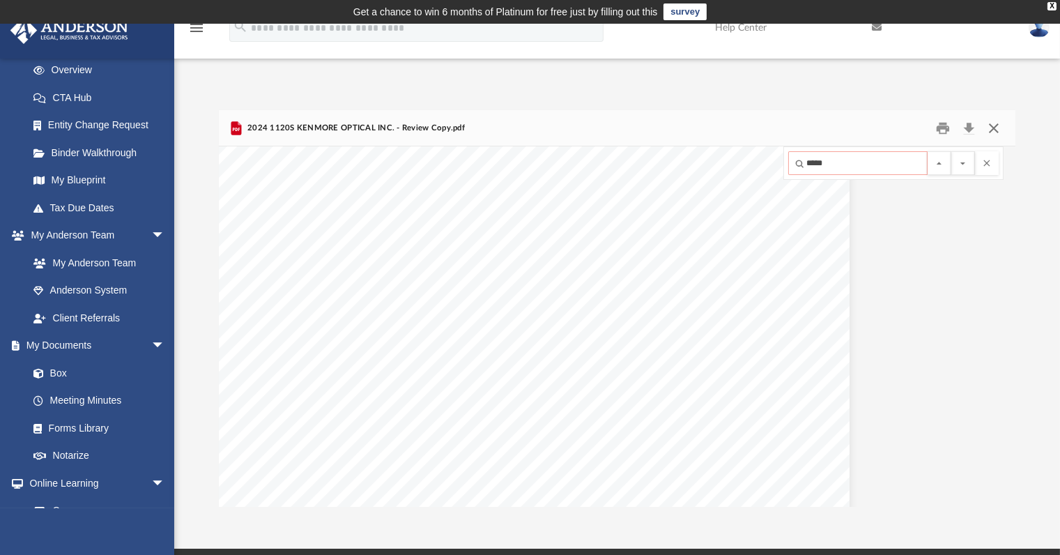
click at [996, 128] on button "Close" at bounding box center [994, 128] width 25 height 22
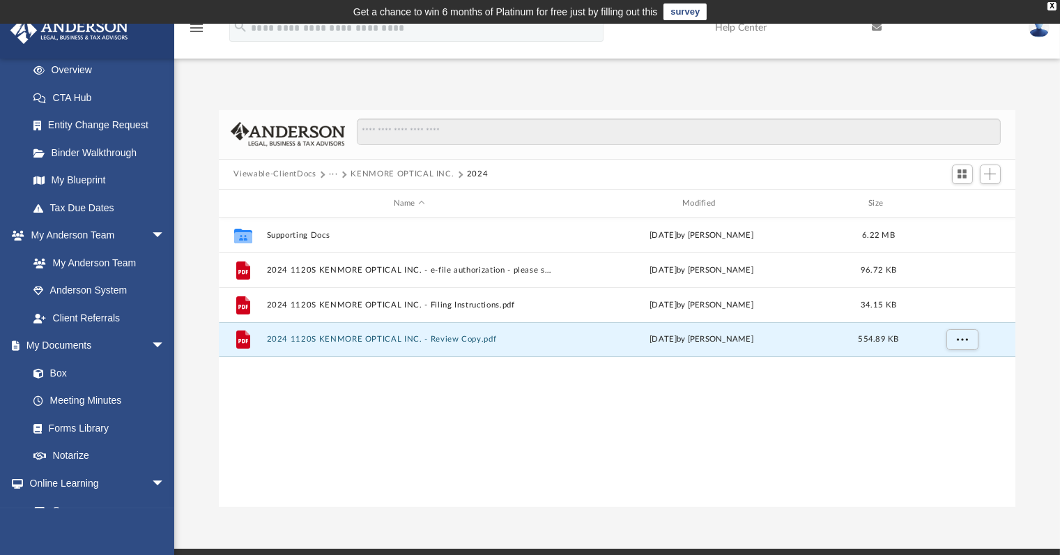
click at [330, 175] on button "···" at bounding box center [333, 174] width 9 height 13
click at [342, 200] on li "Tax" at bounding box center [342, 198] width 13 height 15
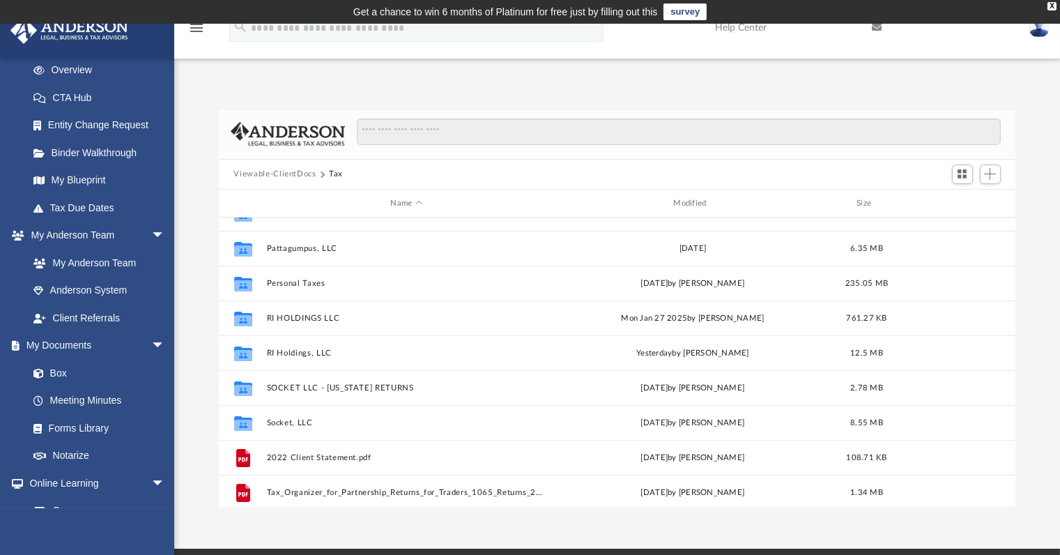
scroll to position [338, 0]
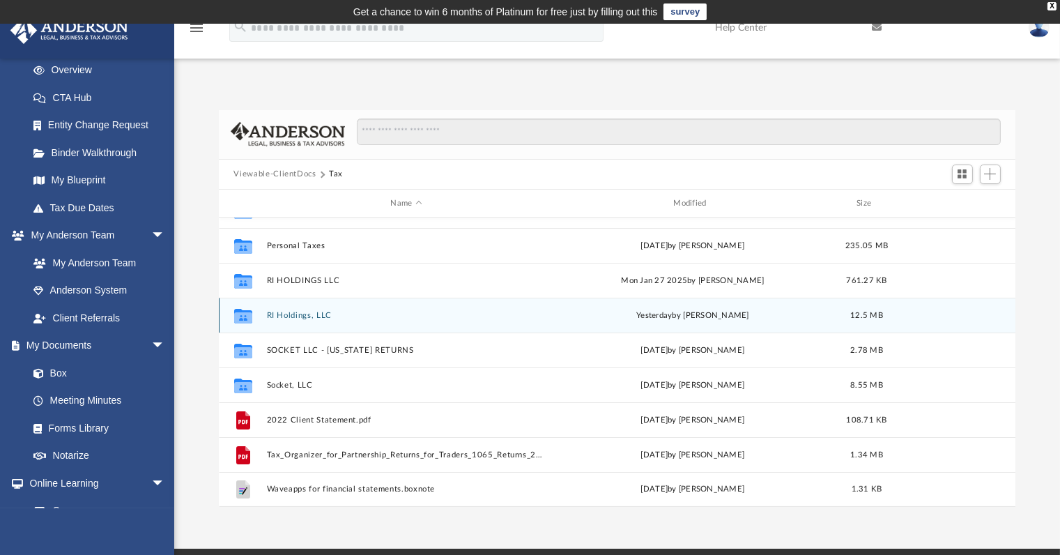
click at [300, 312] on button "RI Holdings, LLC" at bounding box center [406, 315] width 280 height 9
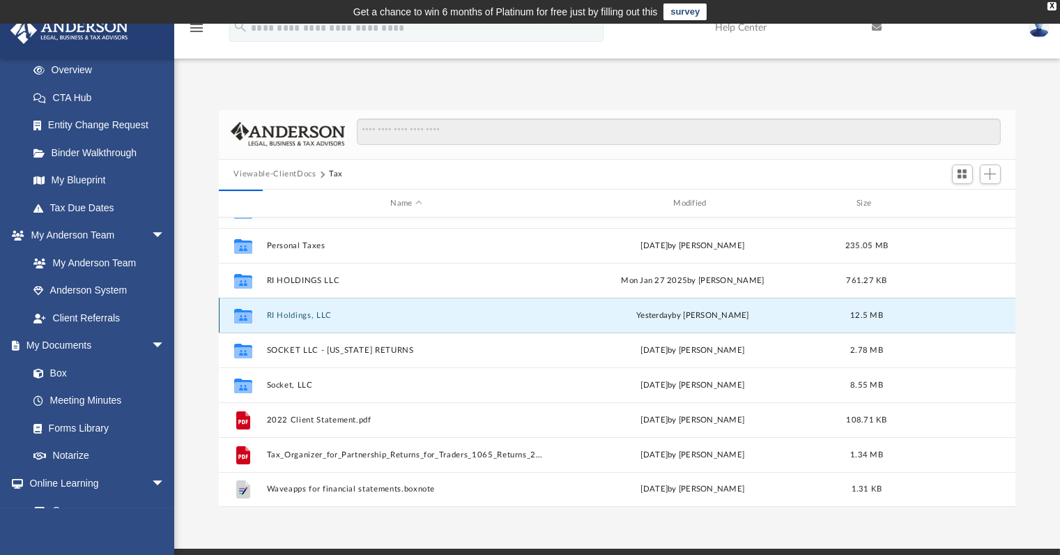
scroll to position [0, 0]
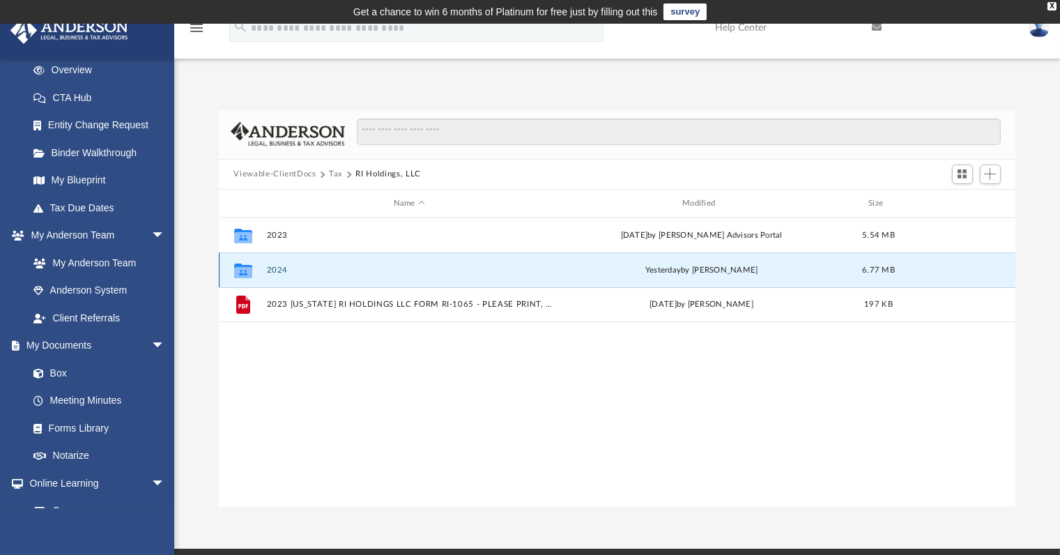
click at [277, 267] on button "2024" at bounding box center [409, 270] width 286 height 9
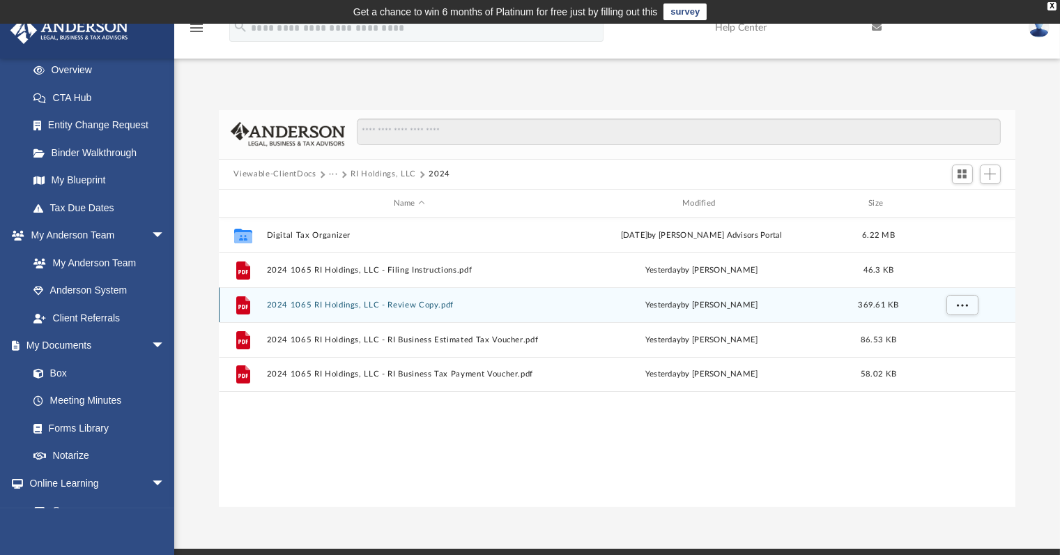
click at [350, 300] on button "2024 1065 RI Holdings, LLC - Review Copy.pdf" at bounding box center [409, 304] width 286 height 9
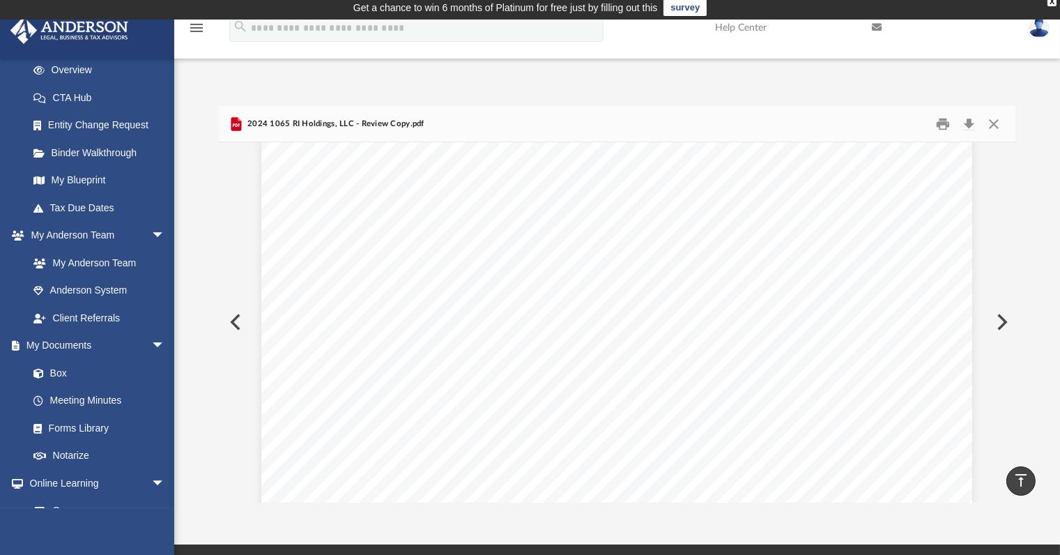
scroll to position [3, 0]
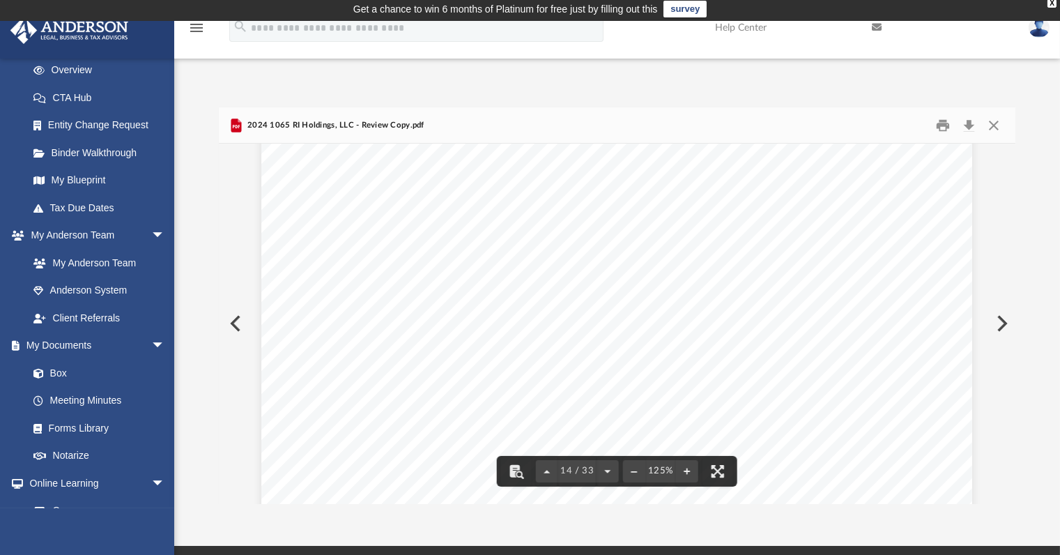
click at [654, 369] on div "476952 12-27-24 Federal employer identification number Name Name Federal Employ…" at bounding box center [616, 532] width 711 height 920
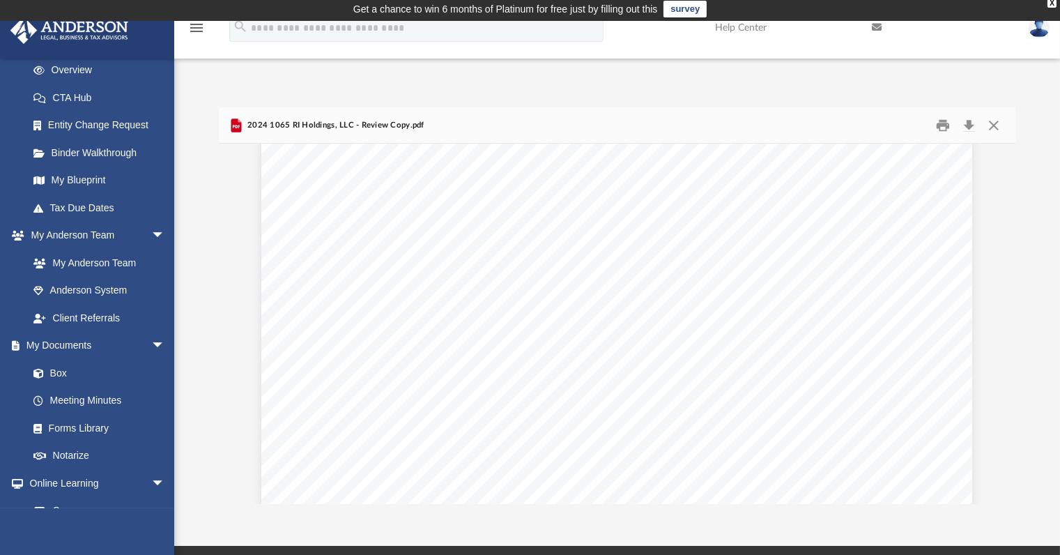
scroll to position [4019, 0]
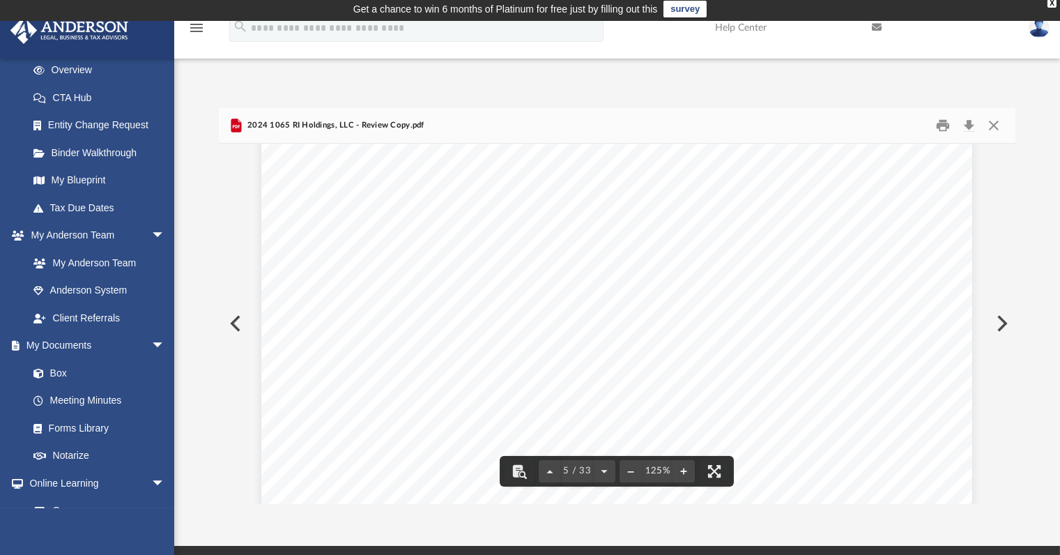
click at [717, 325] on span "Page 5" at bounding box center [707, 304] width 76 height 64
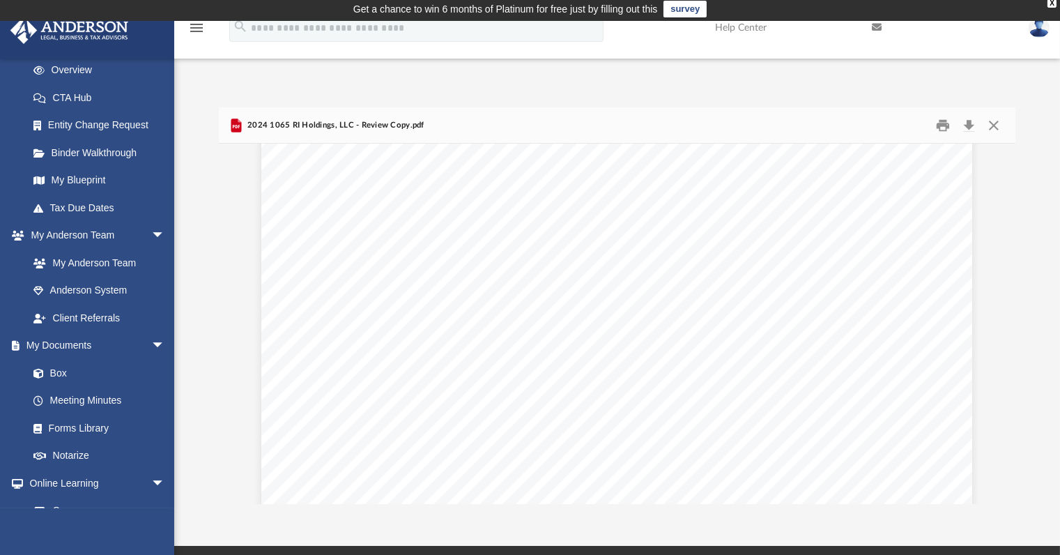
scroll to position [11665, 0]
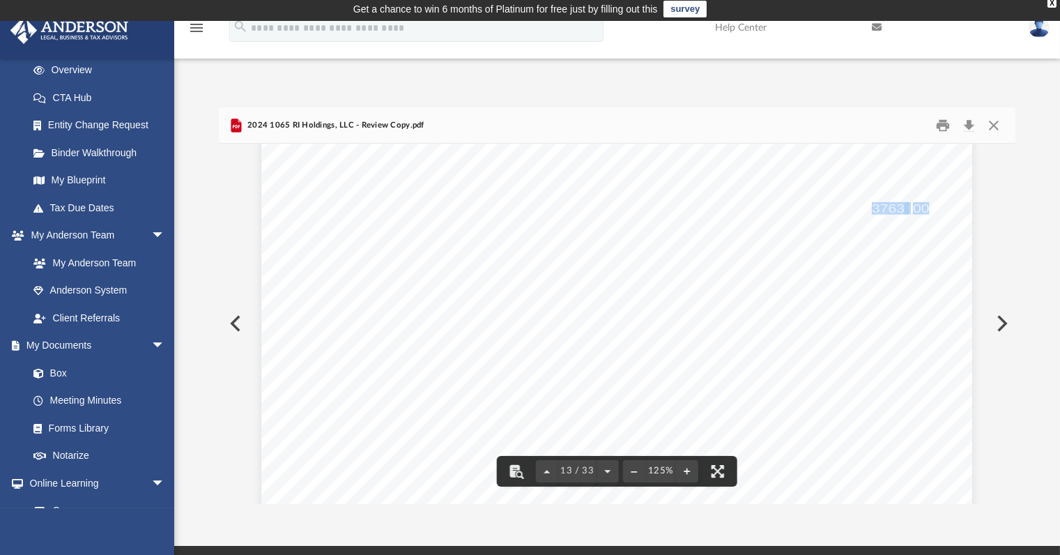
drag, startPoint x: 921, startPoint y: 206, endPoint x: 868, endPoint y: 207, distance: 53.0
click at [868, 207] on div "New 09/2024 476951 12-27-24 Sub S Corps, Individuals, LLCs, Partnerships & Trus…" at bounding box center [616, 242] width 711 height 920
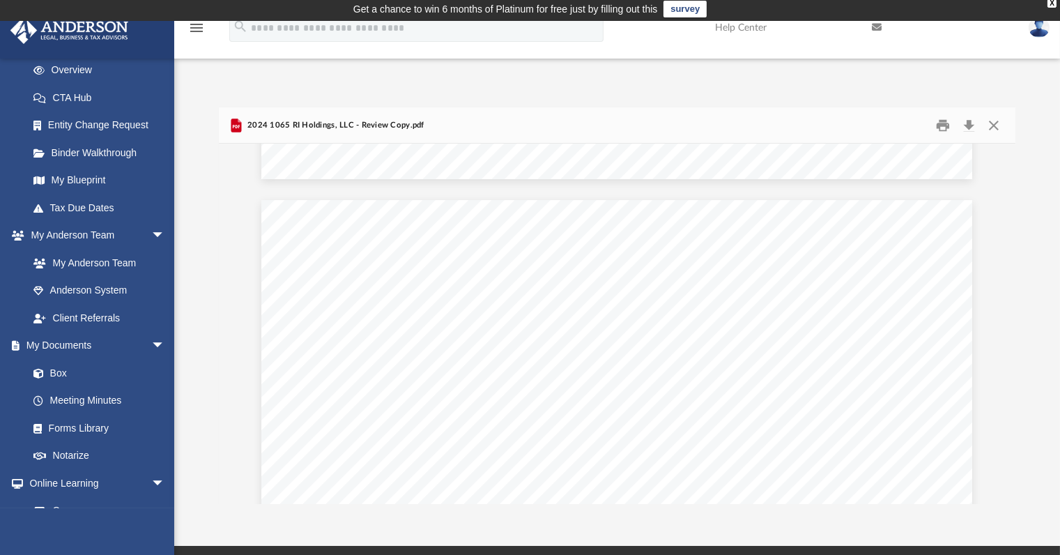
scroll to position [6355, 0]
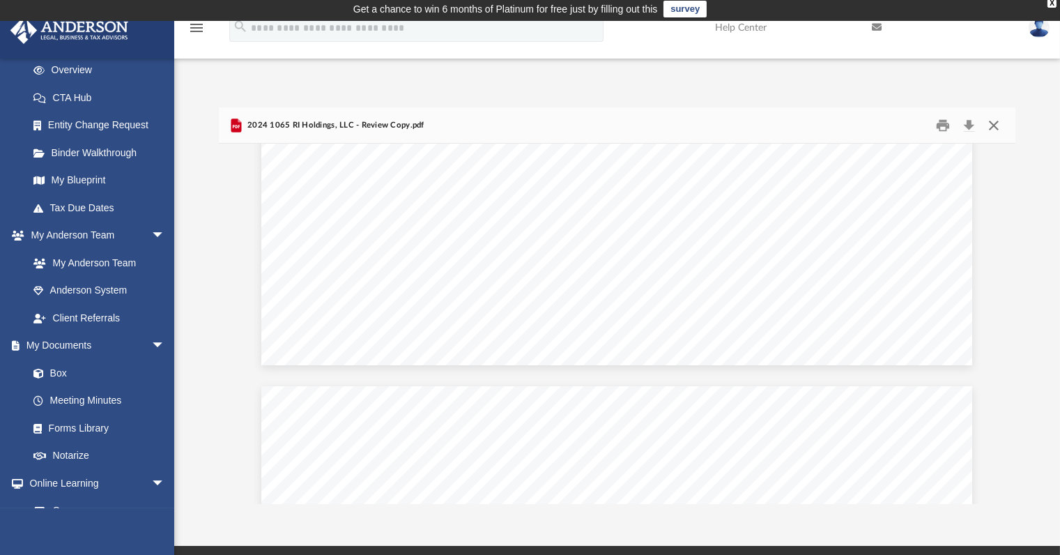
click at [995, 119] on button "Close" at bounding box center [994, 125] width 25 height 22
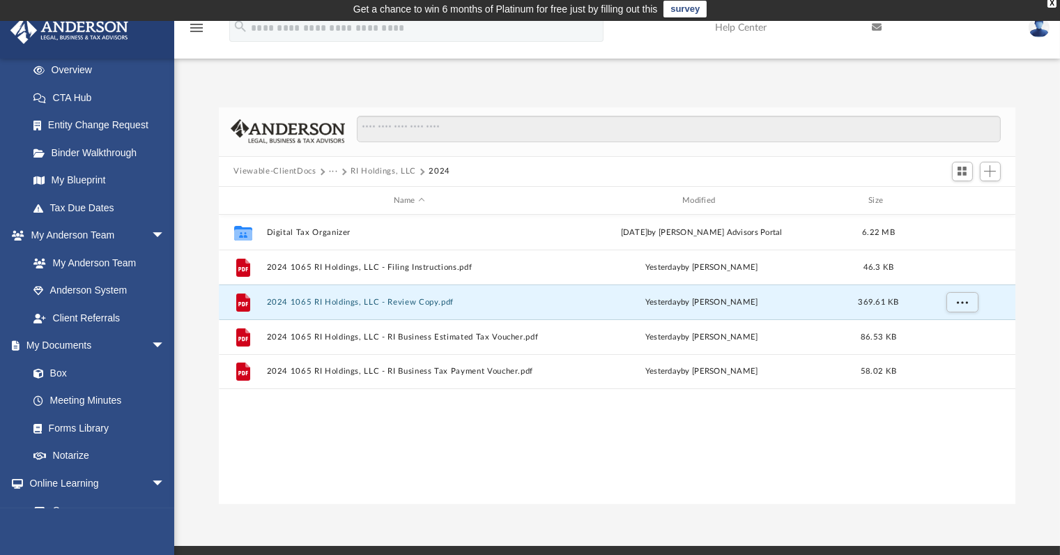
click at [335, 170] on button "···" at bounding box center [333, 171] width 9 height 13
click at [344, 199] on li "Tax" at bounding box center [342, 195] width 13 height 15
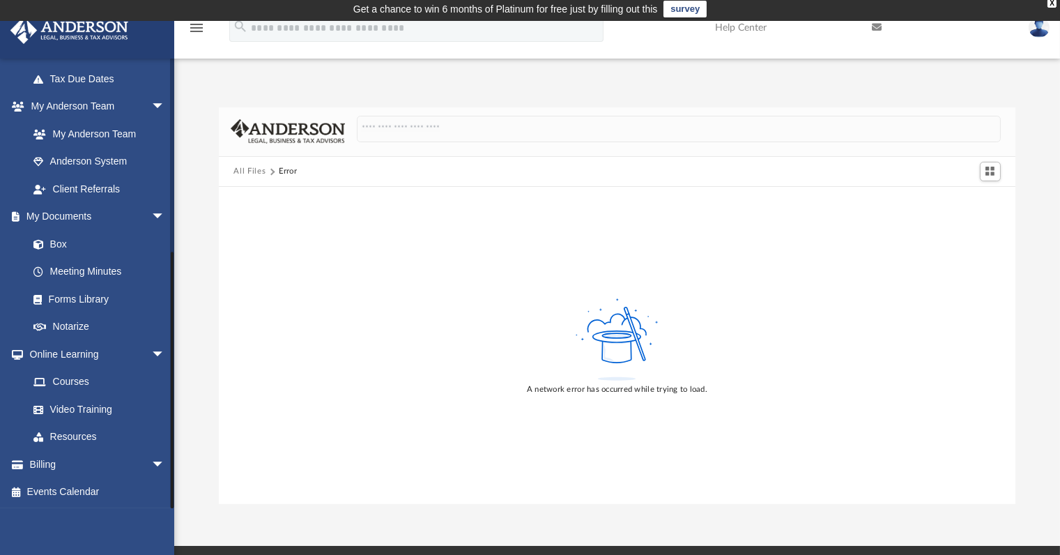
scroll to position [328, 0]
drag, startPoint x: 174, startPoint y: 448, endPoint x: 174, endPoint y: 471, distance: 23.0
click at [174, 471] on div at bounding box center [172, 283] width 4 height 450
click at [63, 241] on link "Box" at bounding box center [103, 244] width 167 height 28
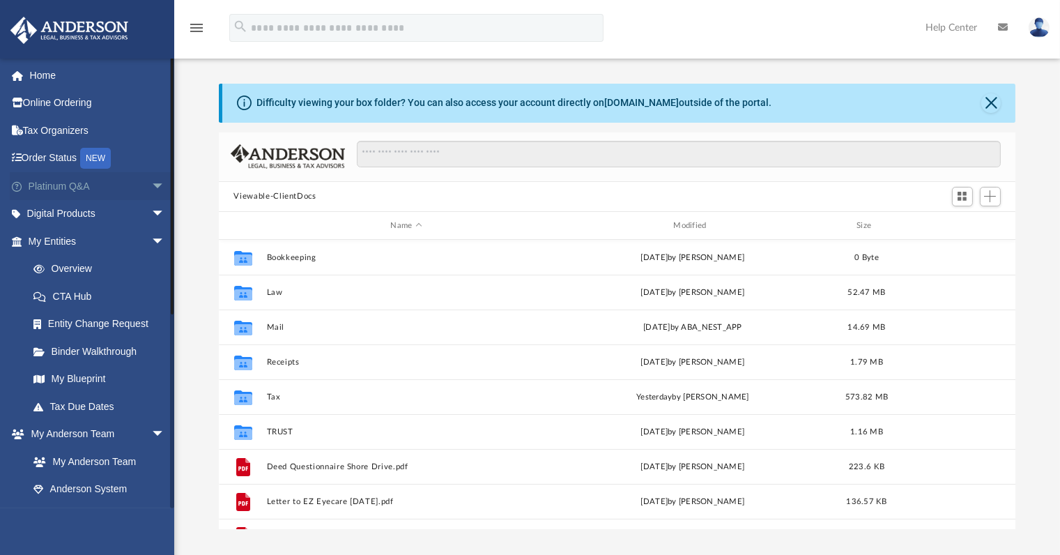
scroll to position [305, 786]
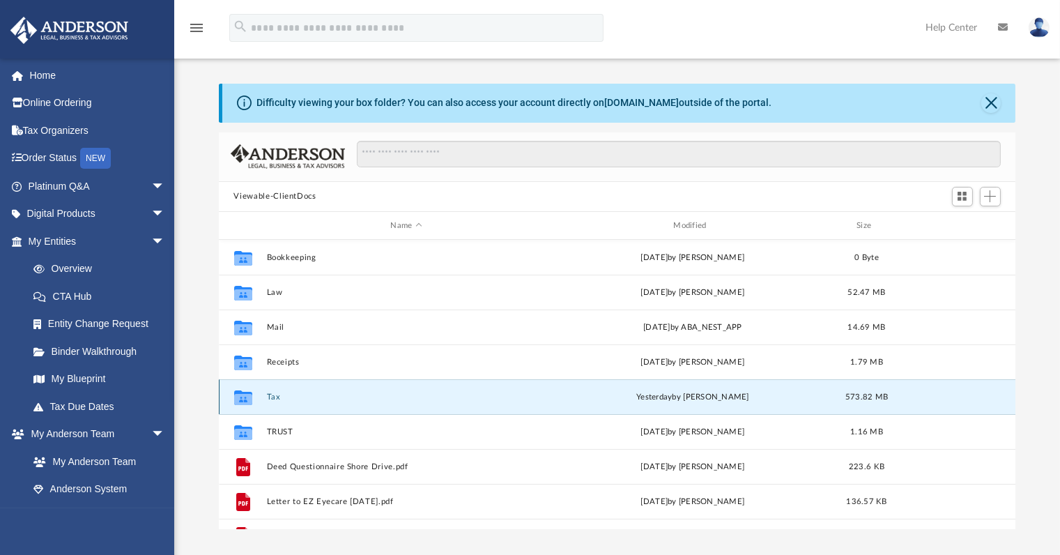
click at [275, 397] on button "Tax" at bounding box center [406, 396] width 280 height 9
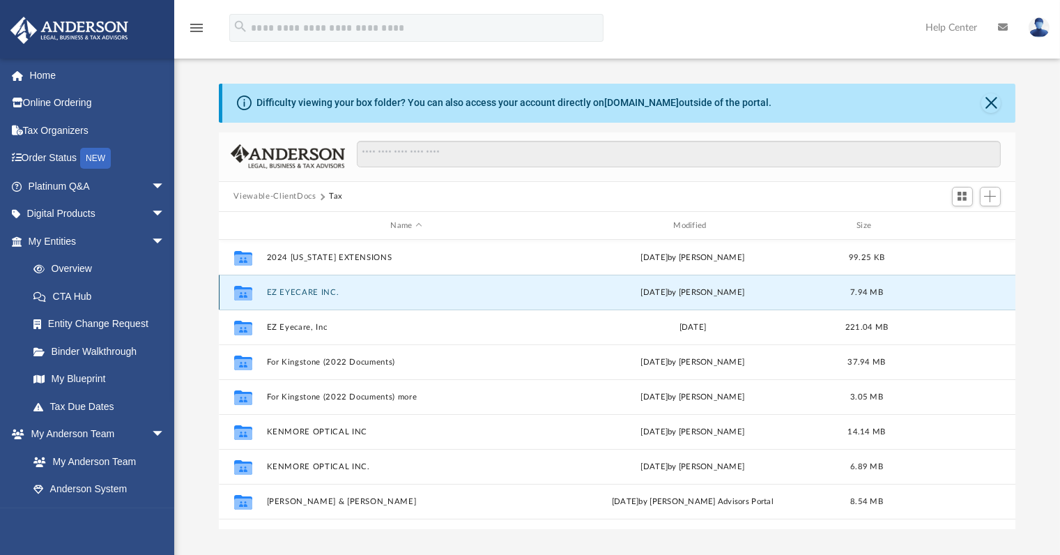
click at [310, 291] on button "EZ EYECARE INC." at bounding box center [406, 292] width 280 height 9
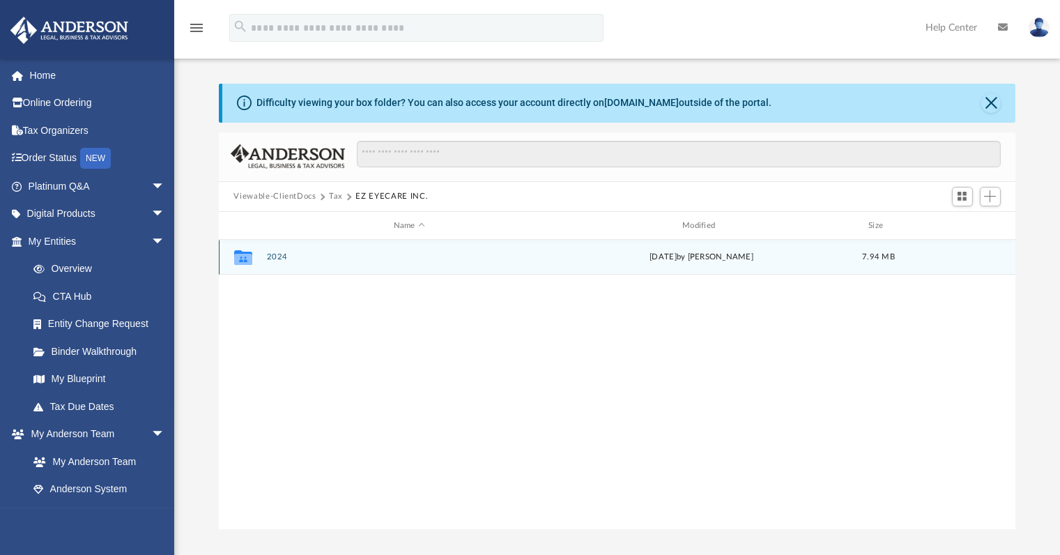
click at [272, 254] on button "2024" at bounding box center [409, 257] width 286 height 9
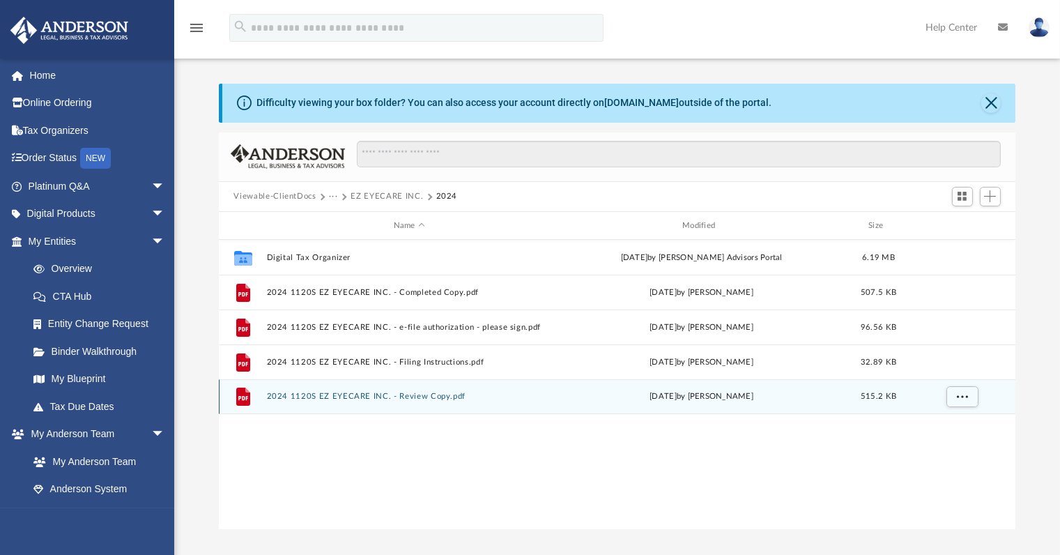
click at [381, 389] on div "File 2024 1120S EZ EYECARE INC. - Review Copy.pdf Thu Jul 31 2025 by Alex Price…" at bounding box center [617, 396] width 797 height 35
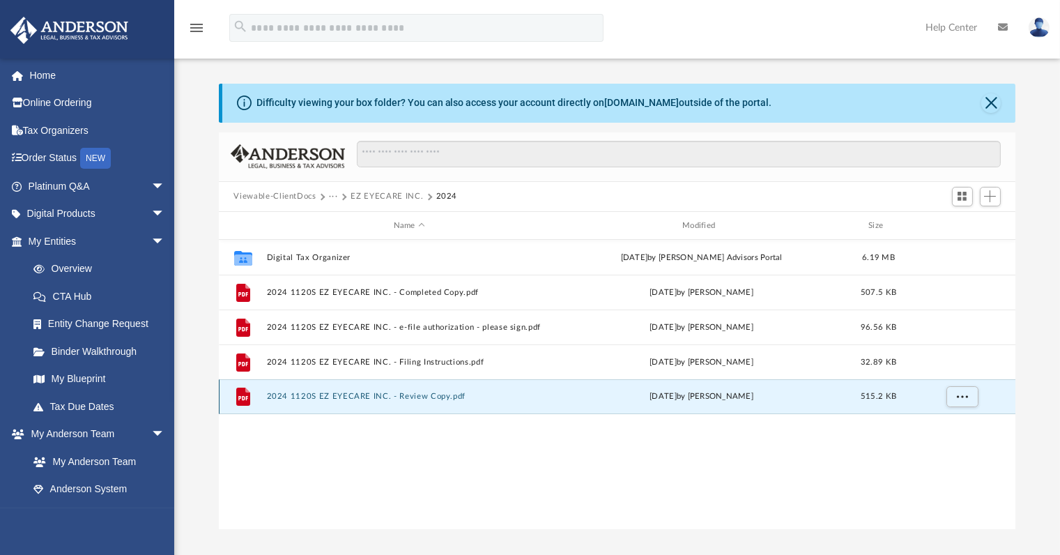
click at [380, 397] on button "2024 1120S EZ EYECARE INC. - Review Copy.pdf" at bounding box center [409, 396] width 286 height 9
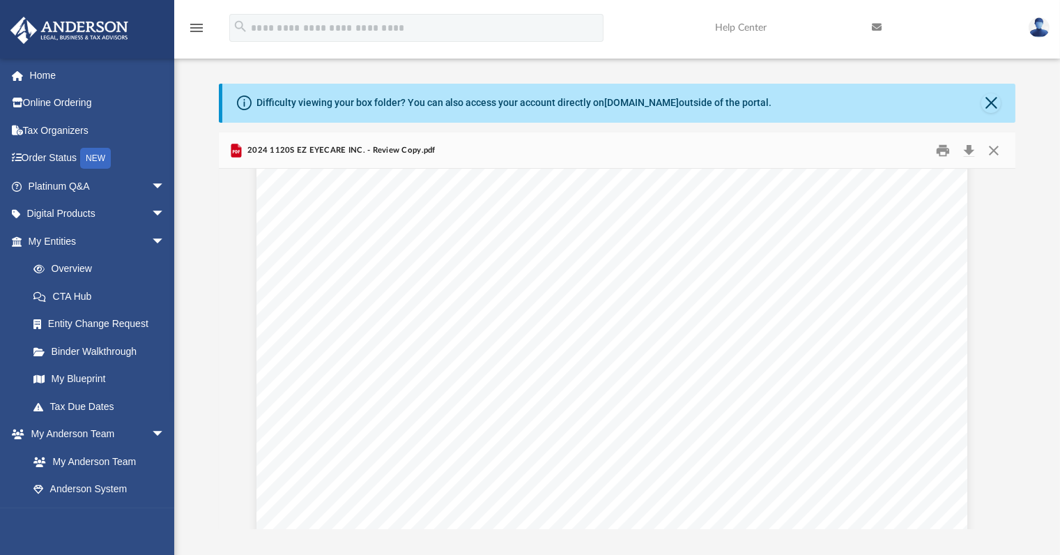
scroll to position [9484, 5]
